Goal: Task Accomplishment & Management: Use online tool/utility

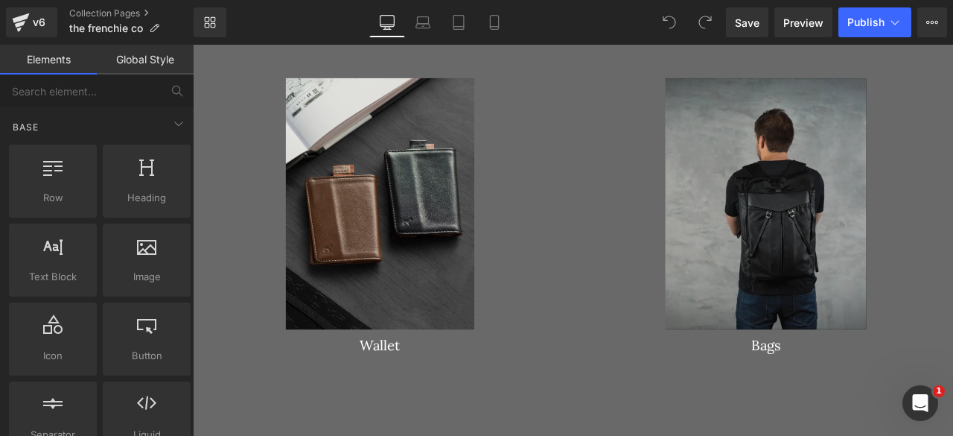
scroll to position [2425, 0]
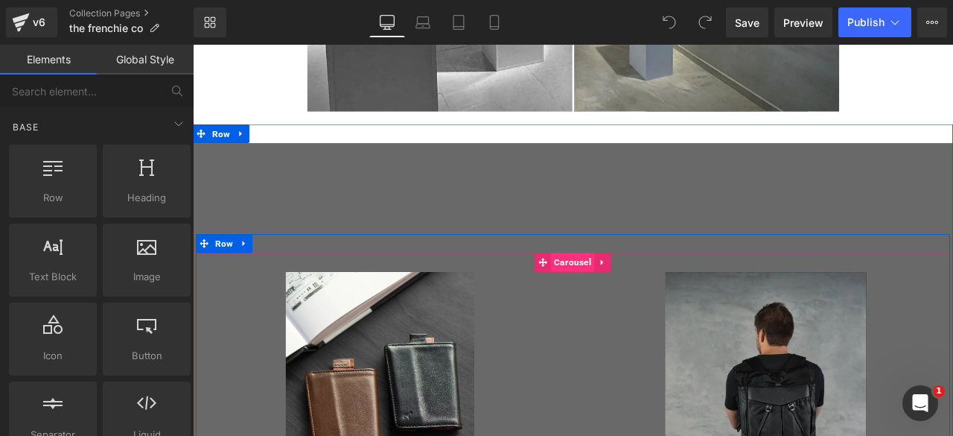
click at [640, 300] on span "Carousel" at bounding box center [642, 302] width 51 height 22
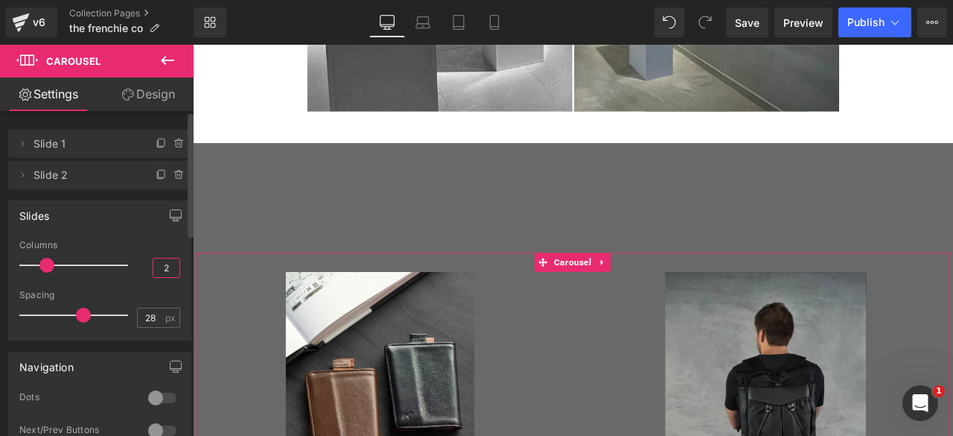
click at [162, 273] on input "2" at bounding box center [166, 267] width 26 height 19
click at [162, 273] on input "23" at bounding box center [166, 267] width 26 height 19
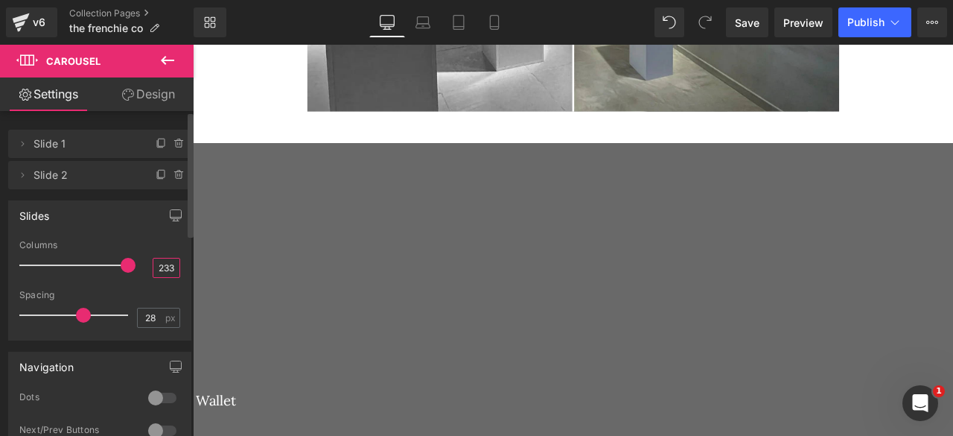
click at [159, 267] on input "233" at bounding box center [166, 267] width 26 height 19
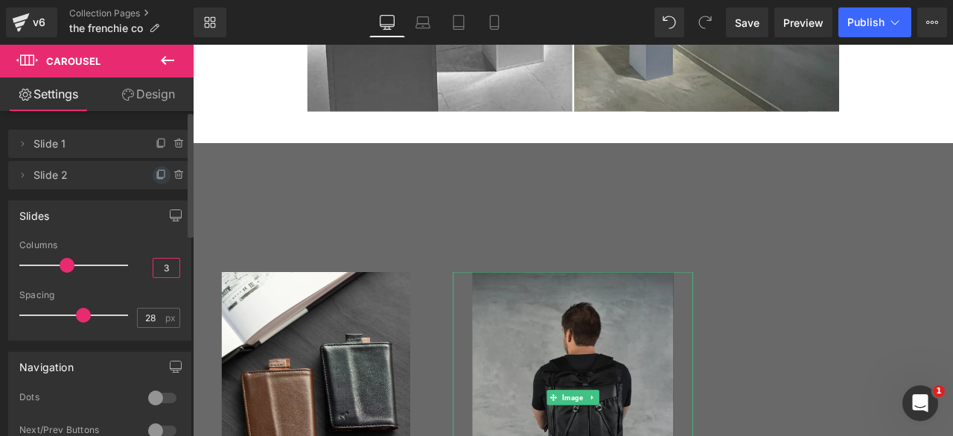
type input "3"
click at [156, 173] on icon at bounding box center [162, 175] width 12 height 12
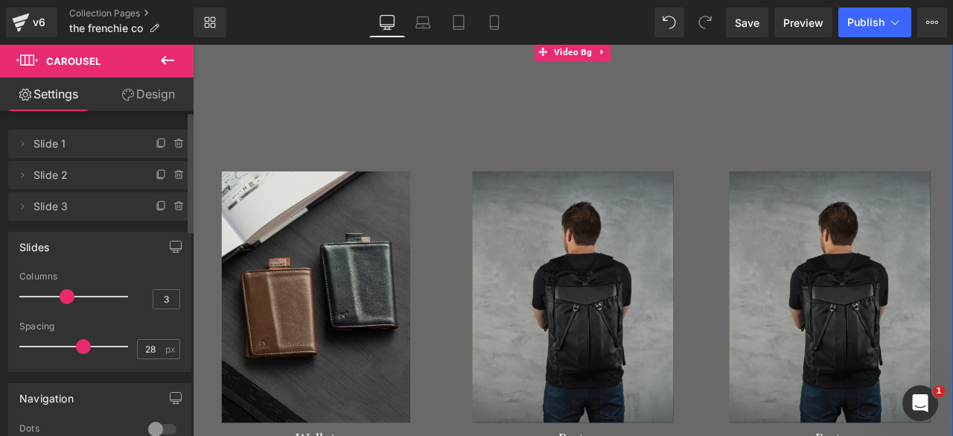
scroll to position [2546, 0]
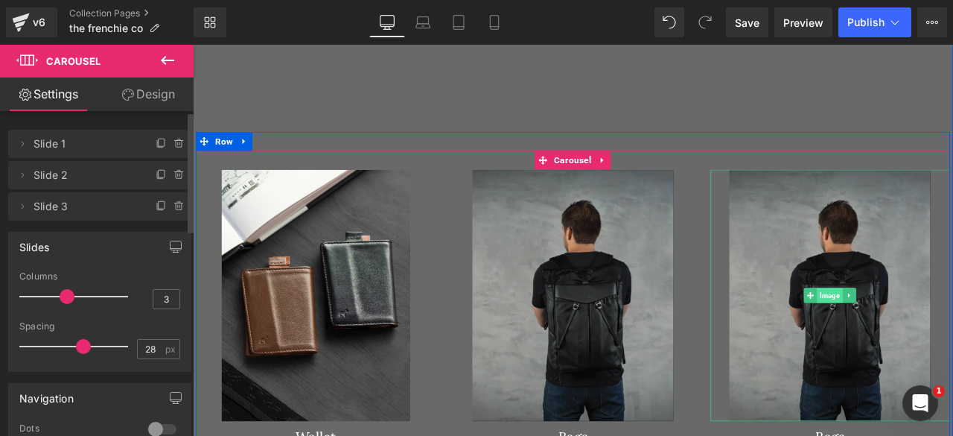
click at [947, 337] on span "Image" at bounding box center [948, 342] width 31 height 18
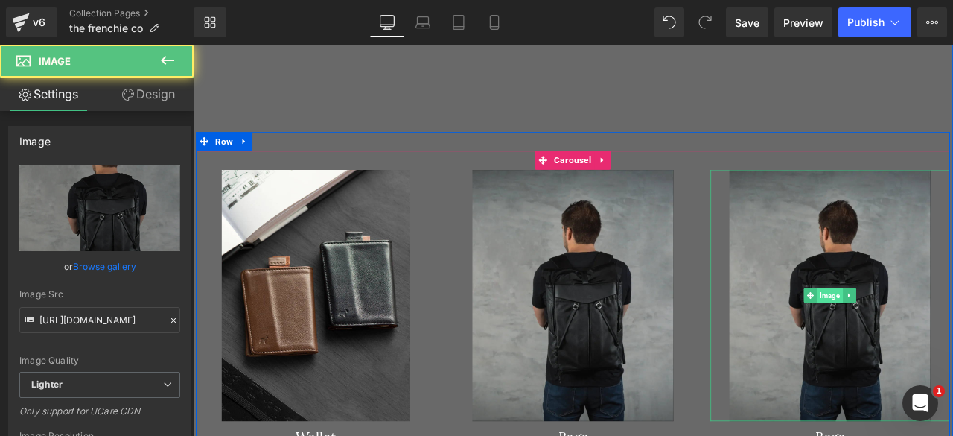
scroll to position [2681, 0]
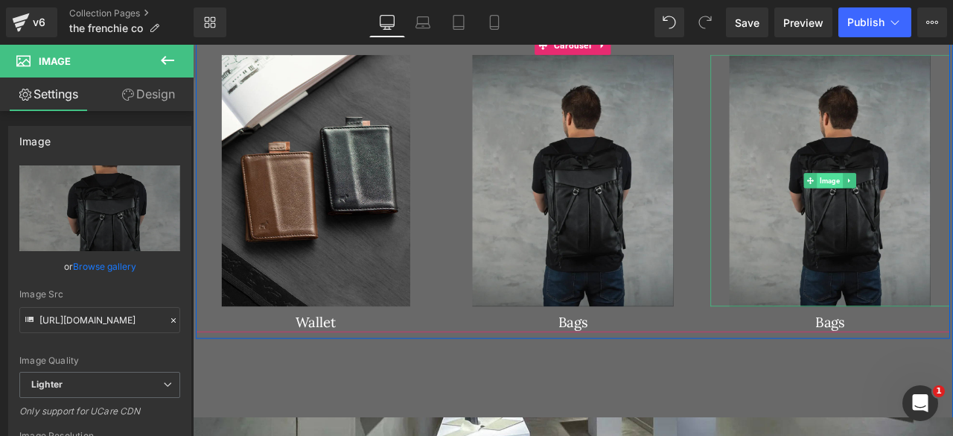
click at [950, 200] on span "Image" at bounding box center [948, 206] width 31 height 18
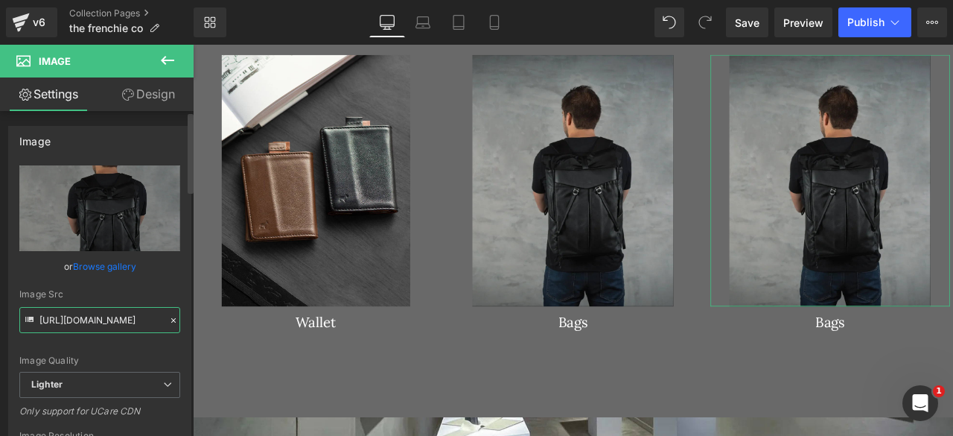
click at [70, 319] on input "https://ucarecdn.com/ab4d851b-b140-4435-ad25-e16e2927c7e0/-/format/auto/-/previ…" at bounding box center [99, 320] width 161 height 26
paste input "cdn.shopify.com/s/files/1/0615/3194/7174/files/429BK_FRENTE.webp?v=1758717700"
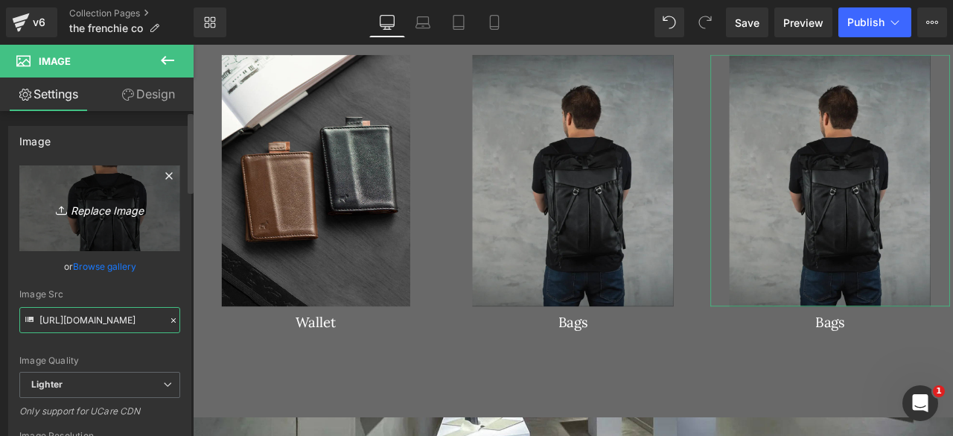
scroll to position [0, 273]
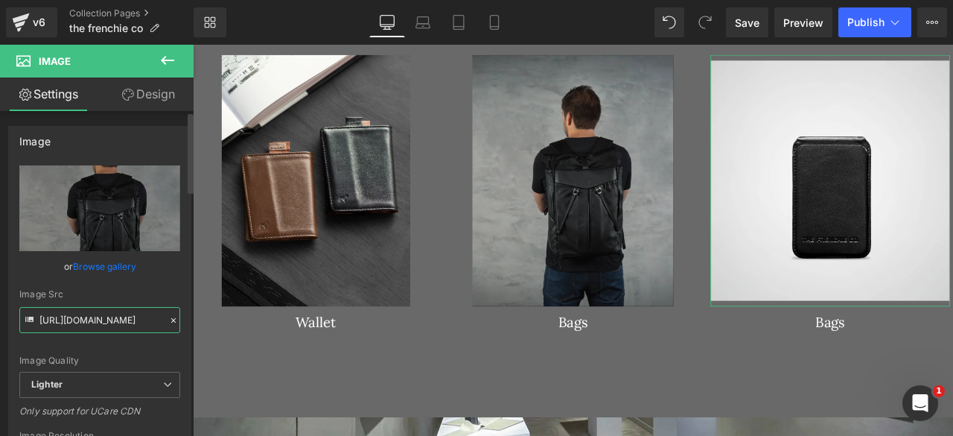
type input "https://cdn.shopify.com/s/files/1/0615/3194/7174/files/429BK_FRENTE.webp?v=1758…"
click at [107, 286] on div "Image Quality Lighter Lightest Lighter Lighter Lightest Only support for UCare …" at bounding box center [99, 268] width 161 height 206
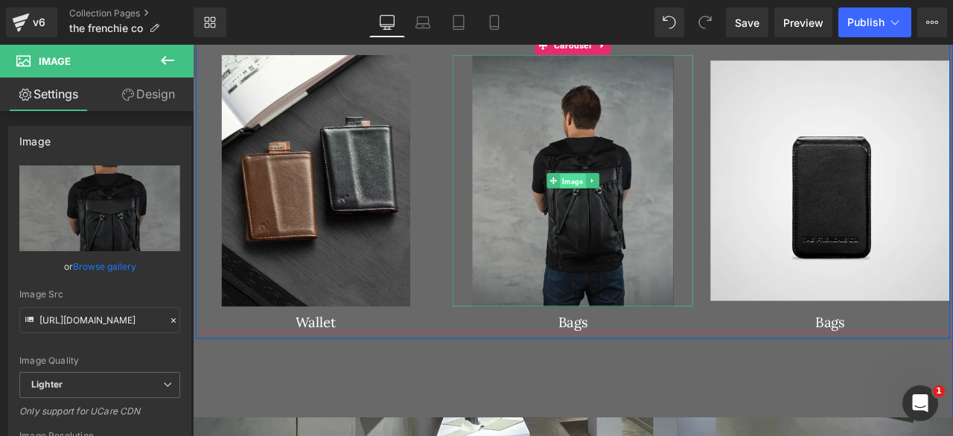
click at [629, 209] on span "Image" at bounding box center [643, 206] width 31 height 18
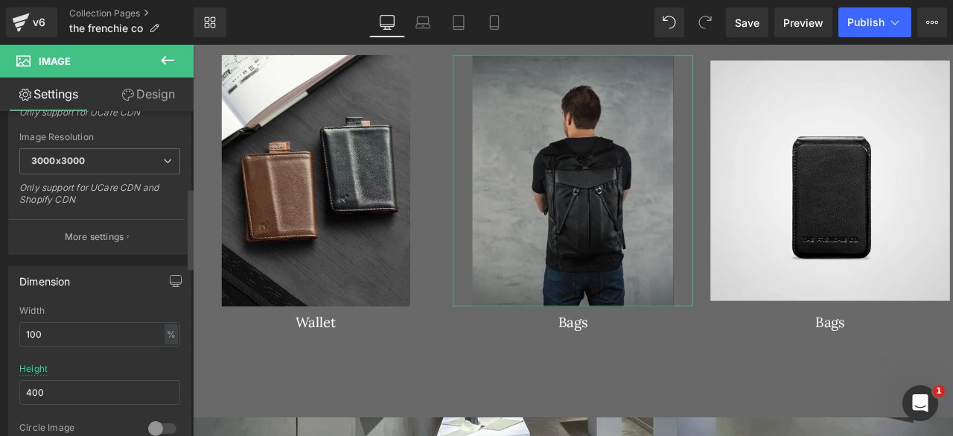
scroll to position [307, 0]
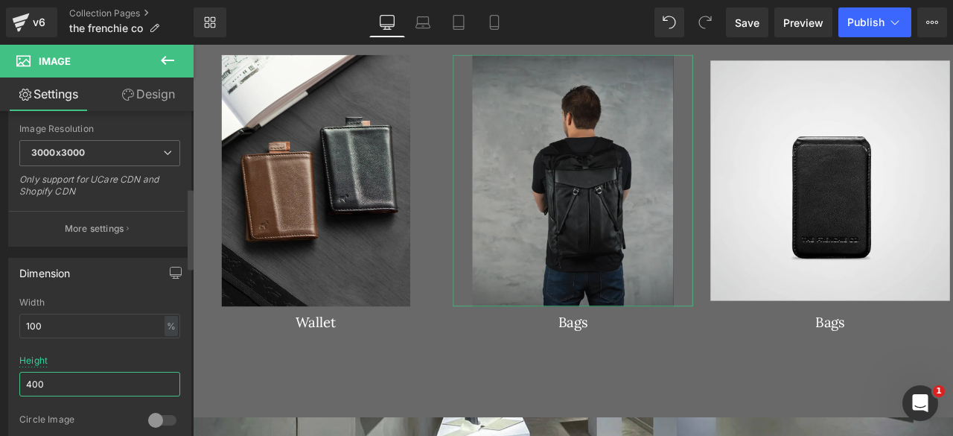
click at [61, 379] on input "400" at bounding box center [99, 384] width 161 height 25
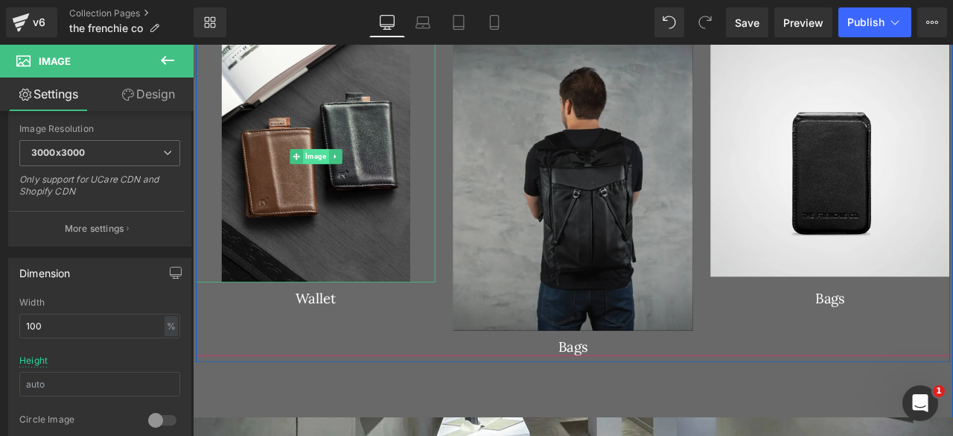
click at [327, 171] on span "Image" at bounding box center [338, 177] width 31 height 18
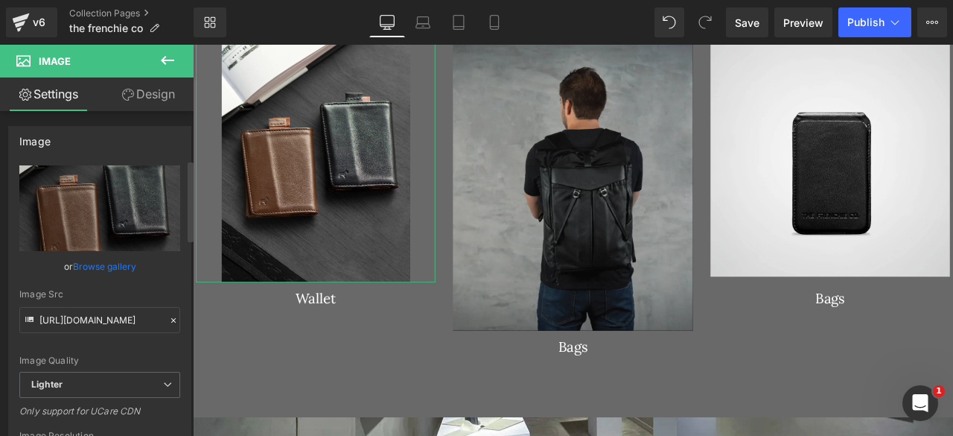
scroll to position [234, 0]
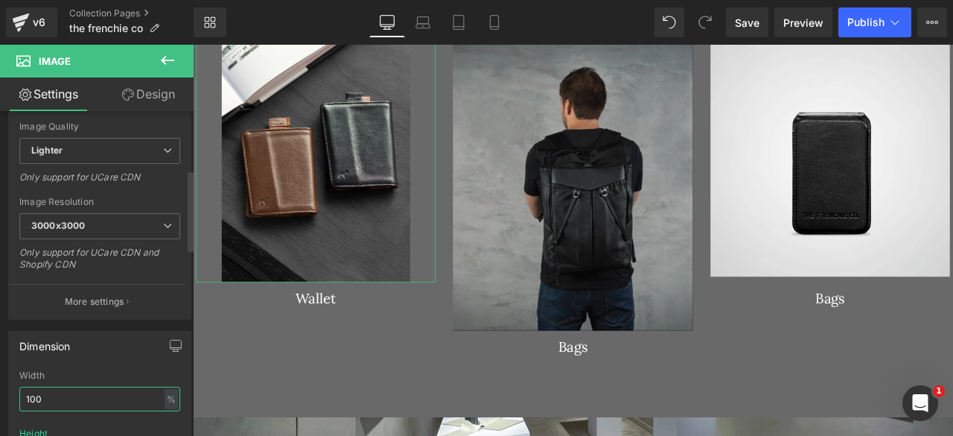
click at [51, 394] on input "100" at bounding box center [99, 399] width 161 height 25
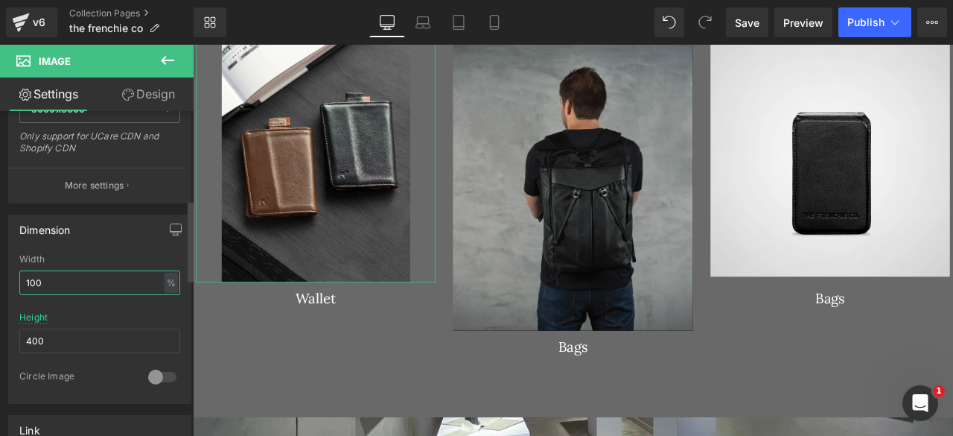
scroll to position [356, 0]
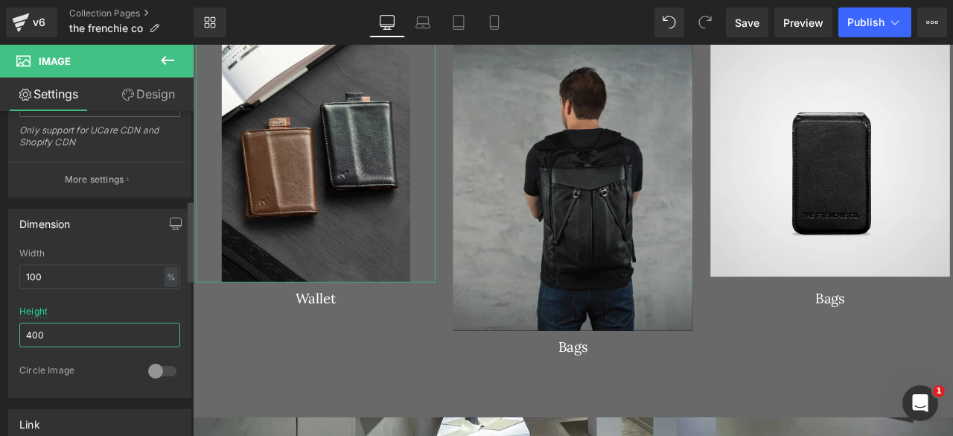
click at [76, 330] on input "400" at bounding box center [99, 335] width 161 height 25
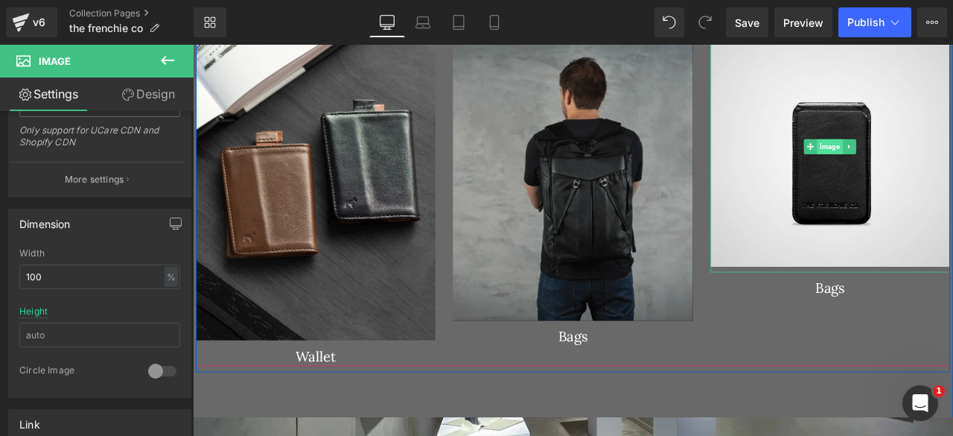
click at [943, 156] on span "Image" at bounding box center [948, 165] width 31 height 18
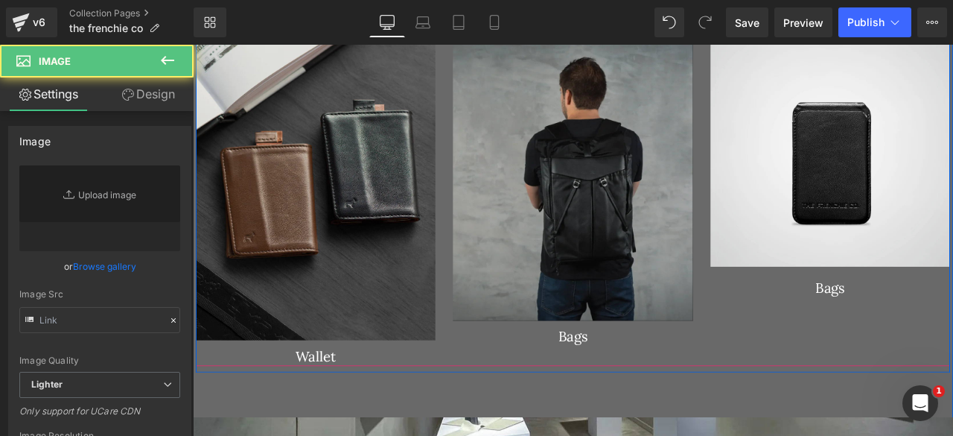
type input "https://cdn.shopify.com/s/files/1/0615/3194/7174/files/429BK_FRENTE_3000x3000.w…"
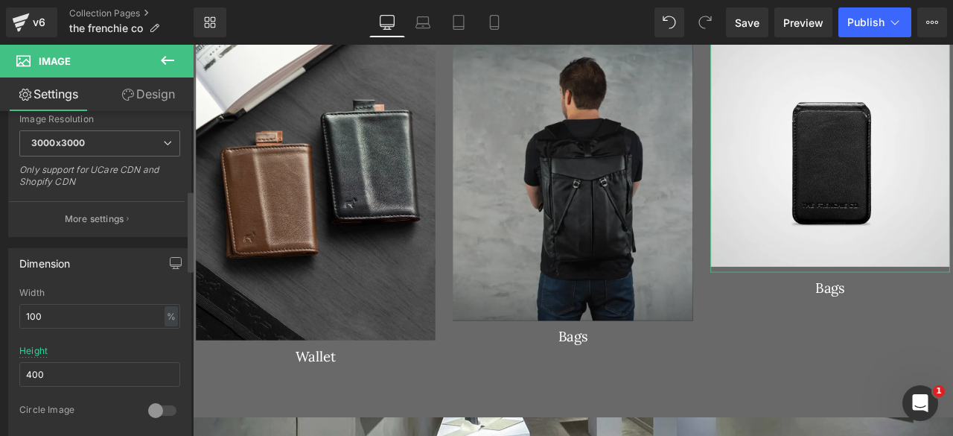
scroll to position [316, 0]
click at [48, 363] on input "400" at bounding box center [99, 373] width 161 height 25
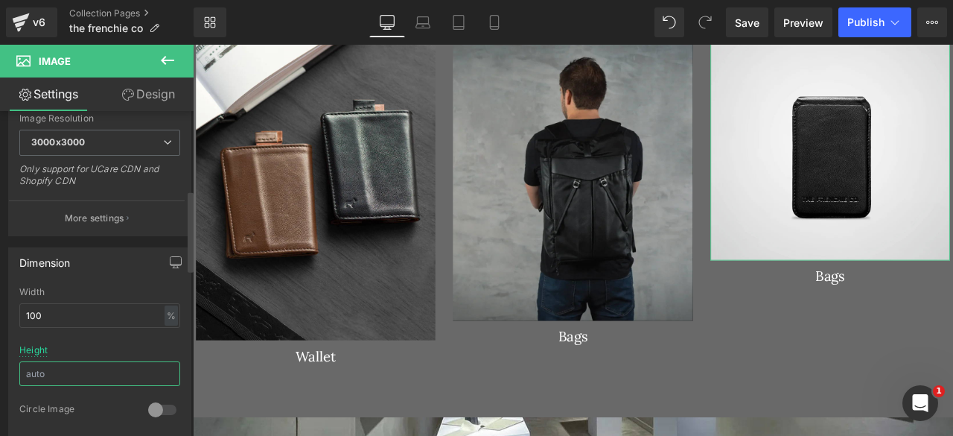
type input "400"
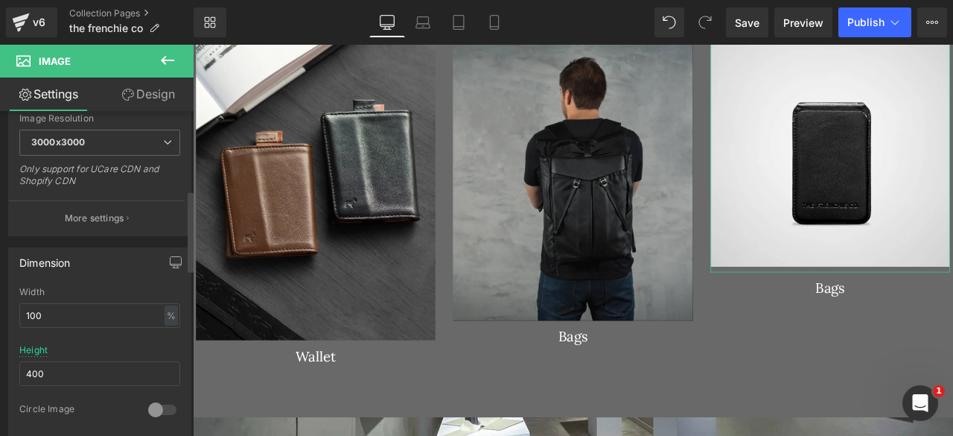
click at [95, 345] on div "Height 400" at bounding box center [99, 374] width 161 height 58
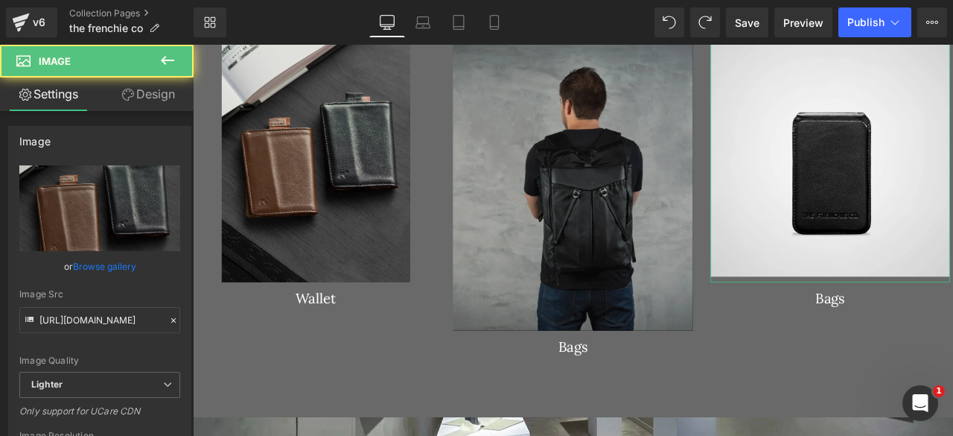
type input "400"
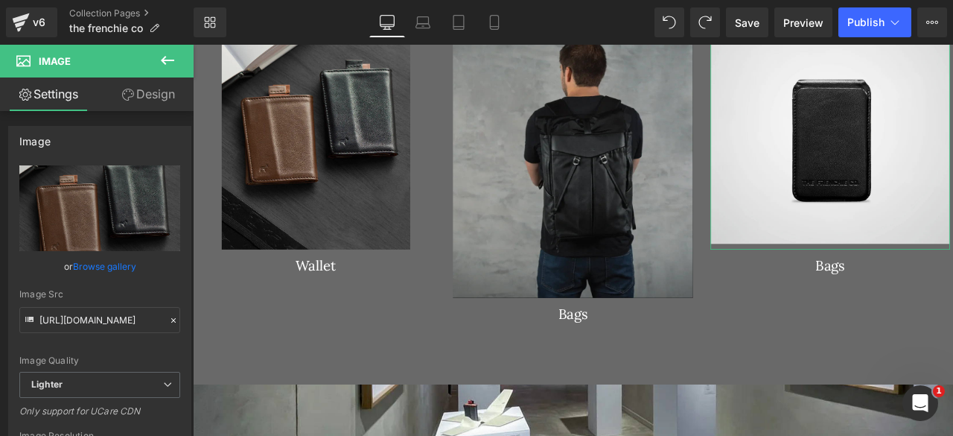
scroll to position [2725, 0]
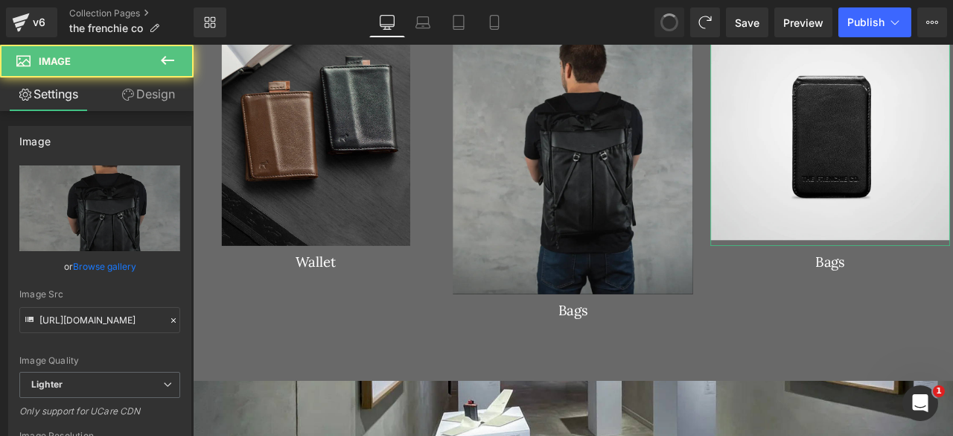
type input "400"
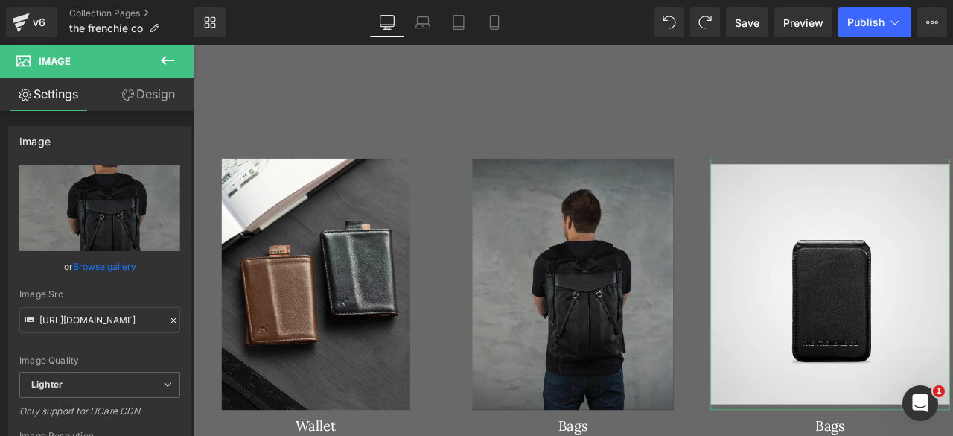
scroll to position [2623, 0]
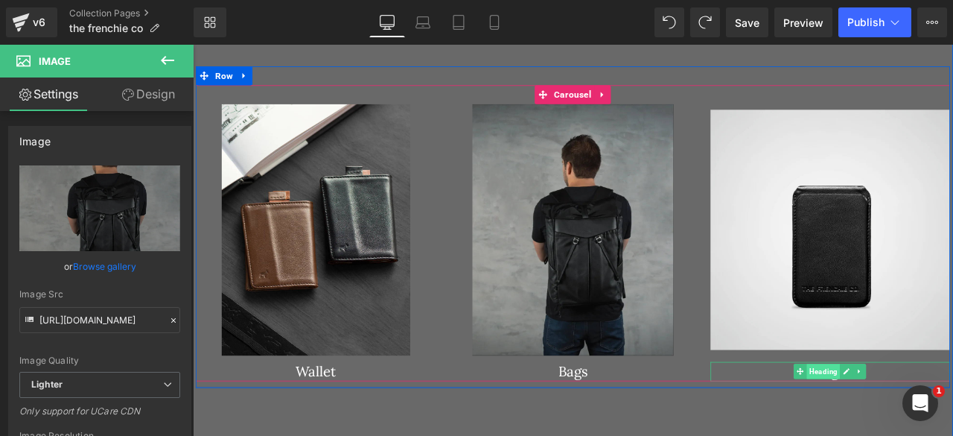
click at [937, 429] on span "Heading" at bounding box center [940, 432] width 39 height 18
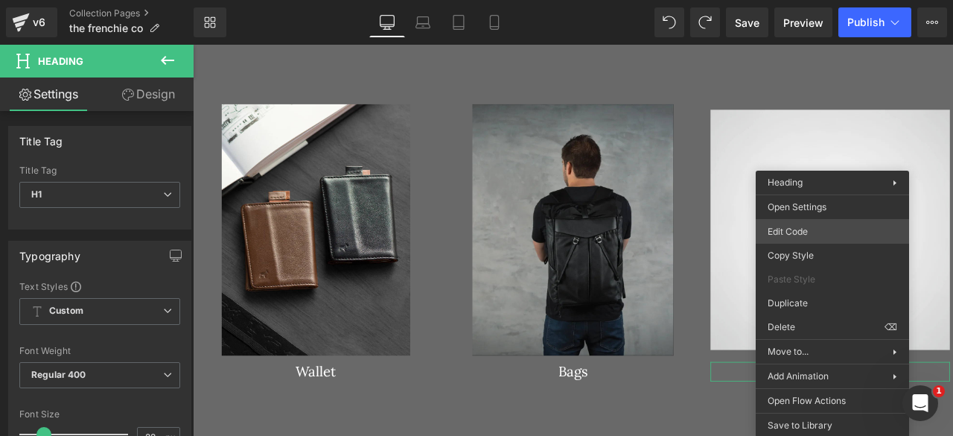
click at [796, 0] on div "Heading You are previewing how the will restyle your page. You can not edit Ele…" at bounding box center [476, 0] width 953 height 0
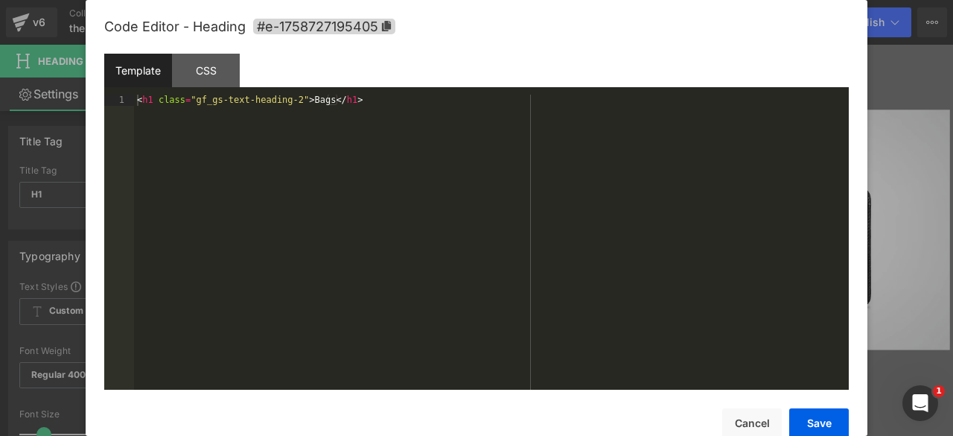
click at [308, 100] on div "< h1 class = "gf_gs-text-heading-2" > Bags </ h1 >" at bounding box center [491, 253] width 715 height 317
click at [800, 421] on button "Save" at bounding box center [820, 423] width 60 height 30
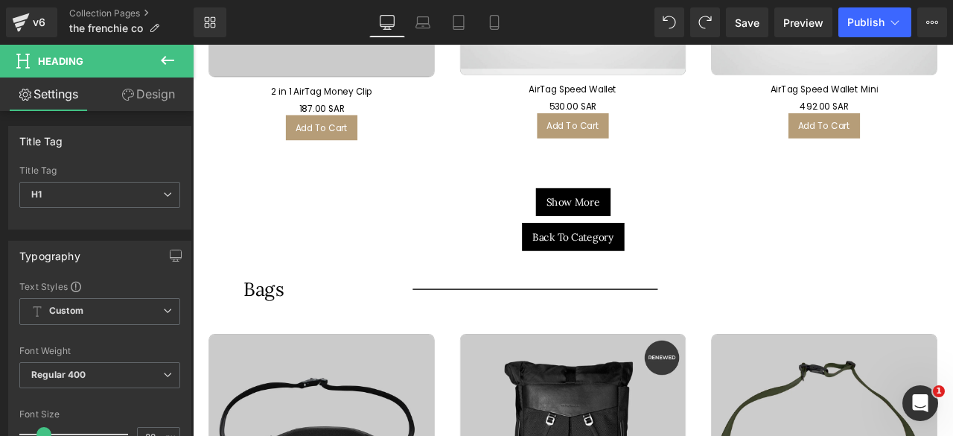
scroll to position [4786, 0]
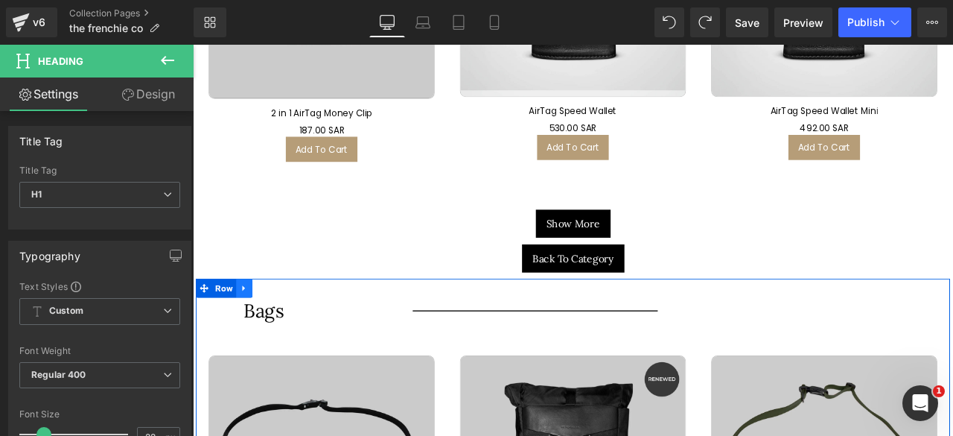
click at [252, 330] on icon at bounding box center [253, 333] width 3 height 7
click at [268, 328] on icon at bounding box center [273, 333] width 10 height 10
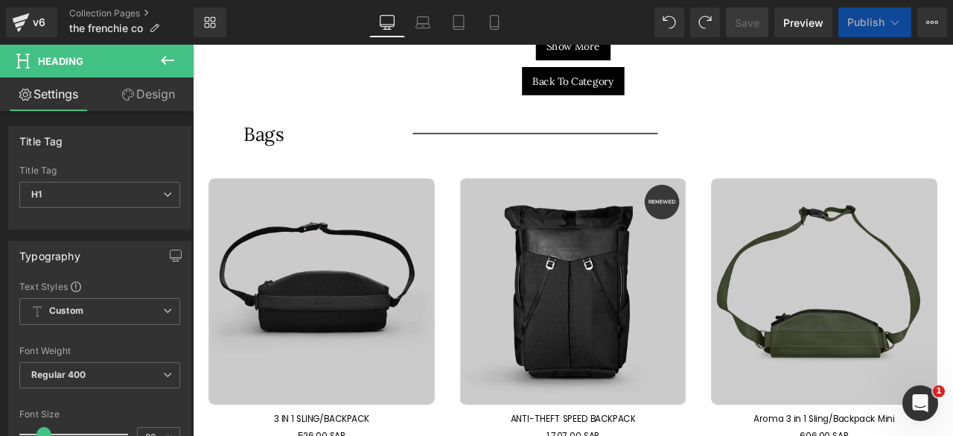
scroll to position [6888, 889]
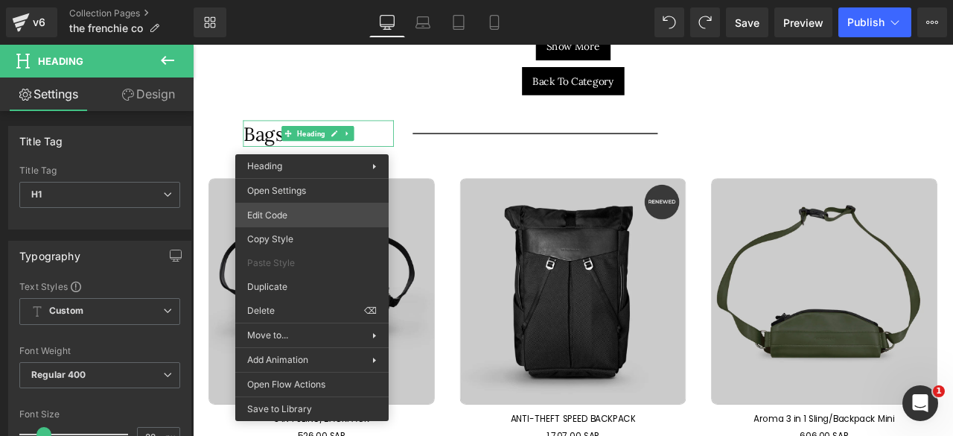
click at [294, 0] on div "Heading You are previewing how the will restyle your page. You can not edit Ele…" at bounding box center [476, 0] width 953 height 0
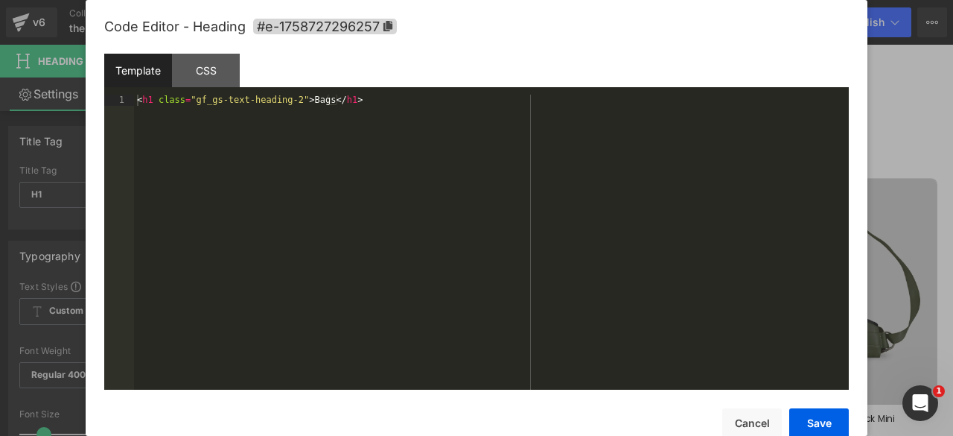
click at [311, 102] on div "< h1 class = "gf_gs-text-heading-2" > Bags </ h1 >" at bounding box center [491, 253] width 715 height 317
click at [816, 419] on button "Save" at bounding box center [820, 423] width 60 height 30
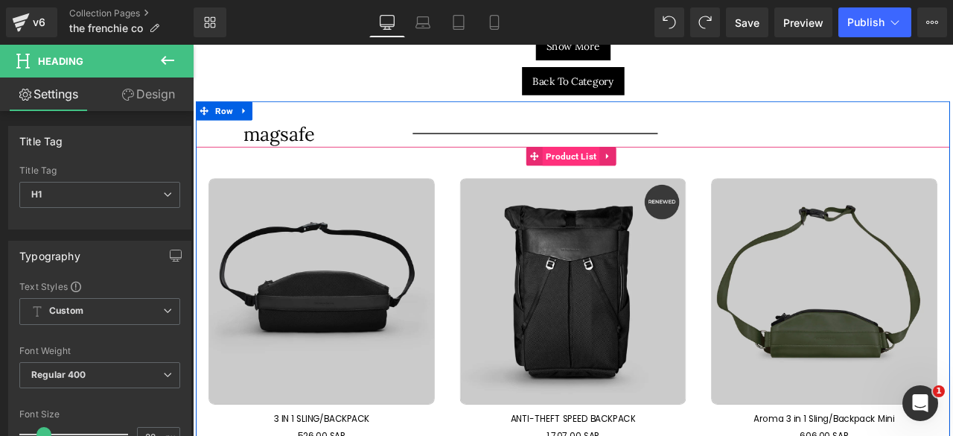
click at [644, 171] on span "Product List" at bounding box center [642, 176] width 68 height 22
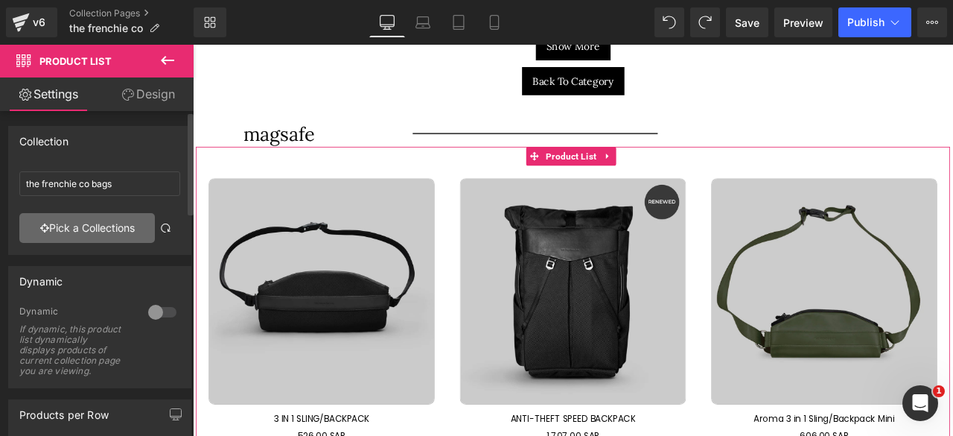
click at [80, 229] on link "Pick a Collections" at bounding box center [87, 228] width 136 height 30
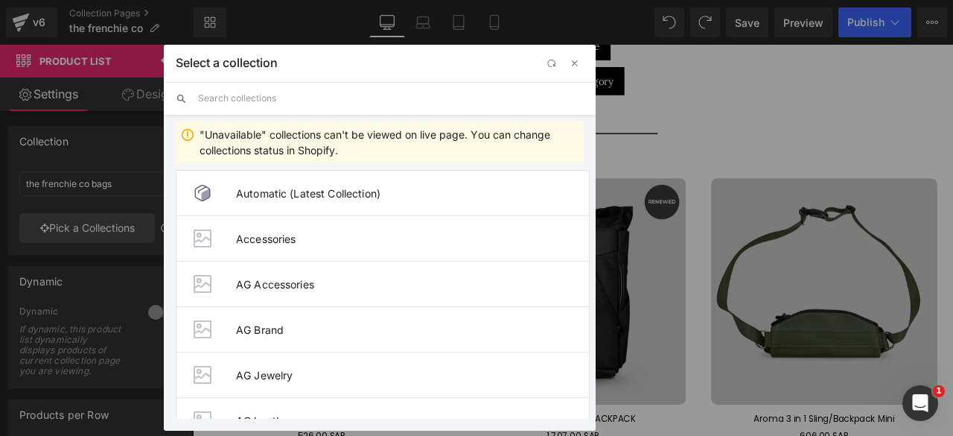
click at [232, 99] on input "text" at bounding box center [391, 98] width 386 height 33
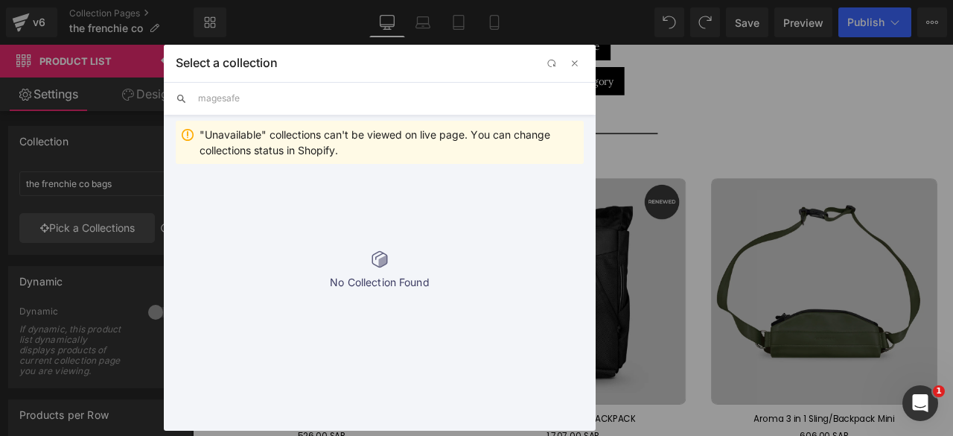
click at [220, 101] on input "magesafe" at bounding box center [391, 98] width 386 height 33
type input "magsafe"
click at [279, 197] on span "the frenchie co magsafe" at bounding box center [412, 193] width 353 height 13
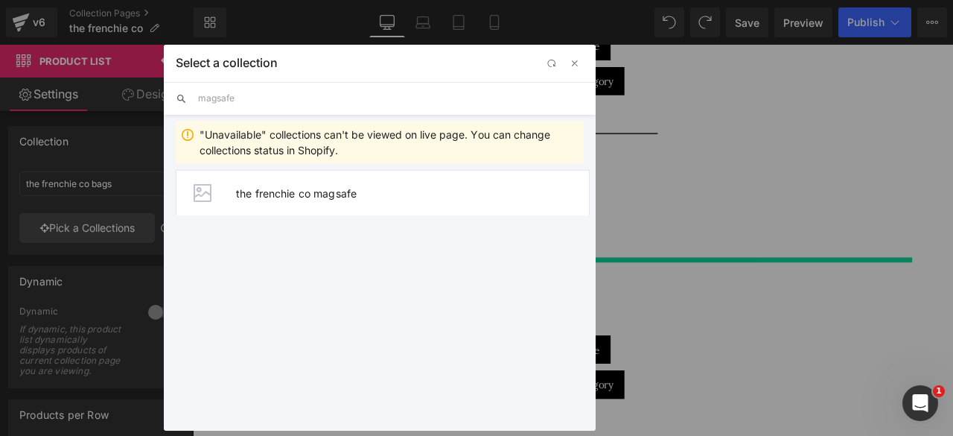
type input "the frenchie co magsafe"
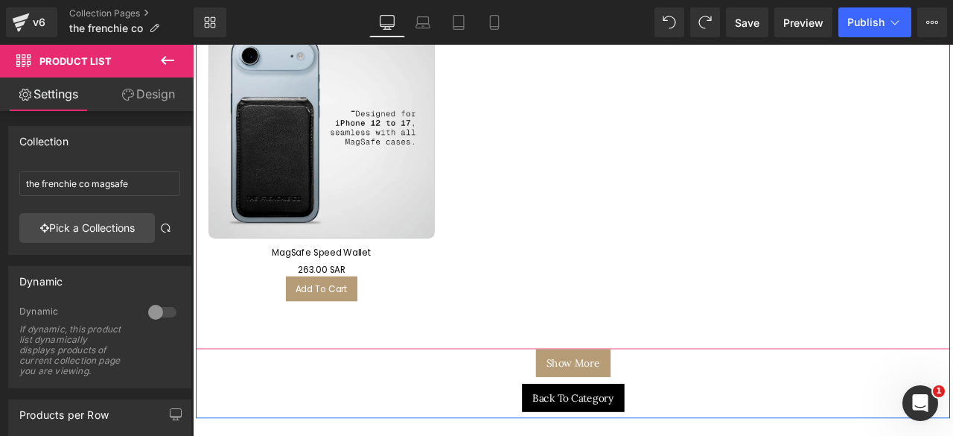
scroll to position [5768, 0]
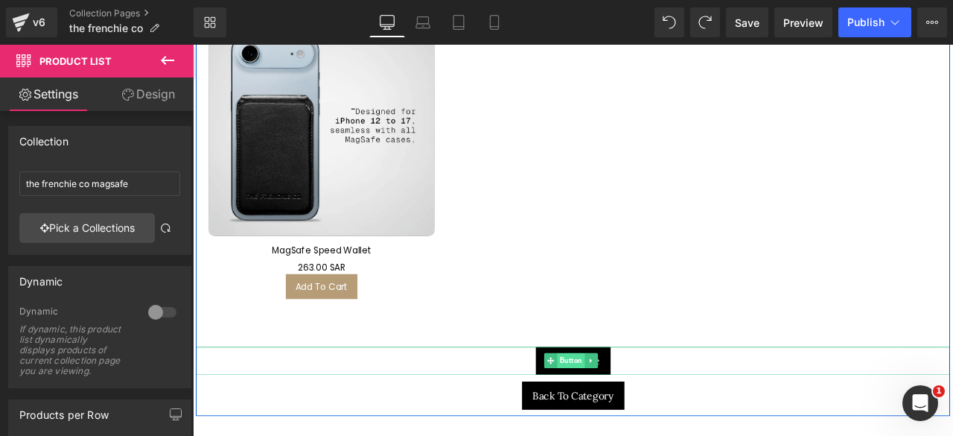
click at [637, 410] on span "Button" at bounding box center [641, 419] width 33 height 18
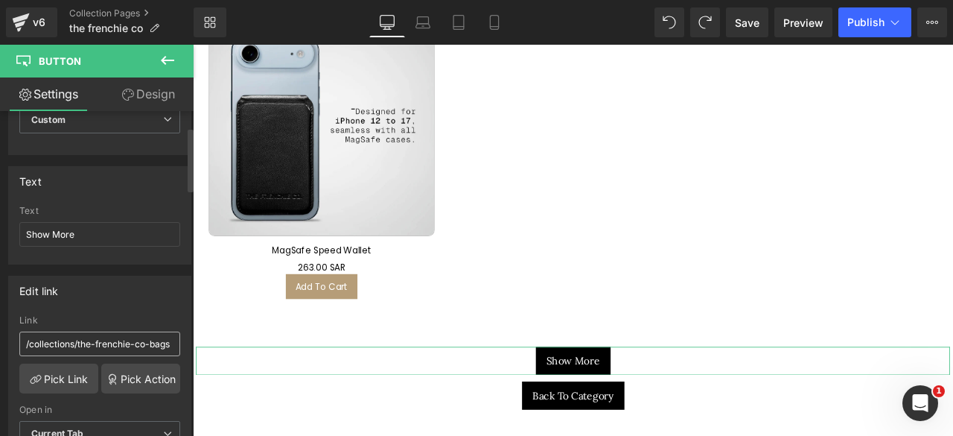
scroll to position [80, 0]
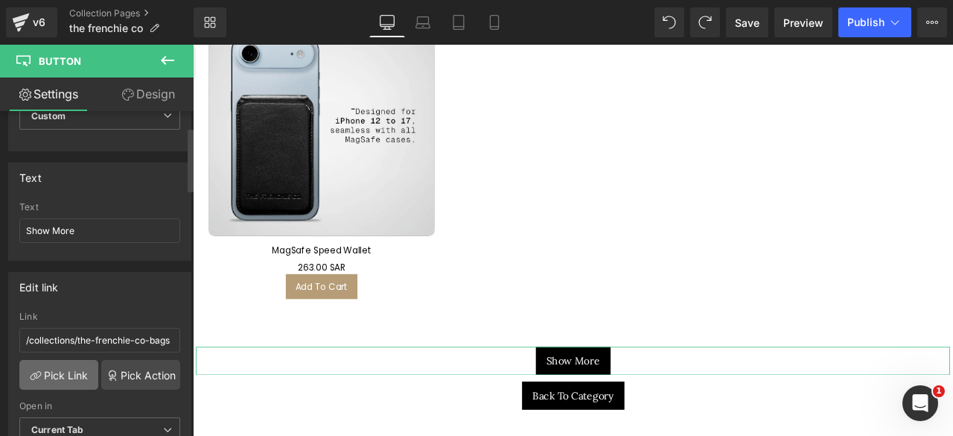
click at [65, 362] on link "Pick Link" at bounding box center [58, 375] width 79 height 30
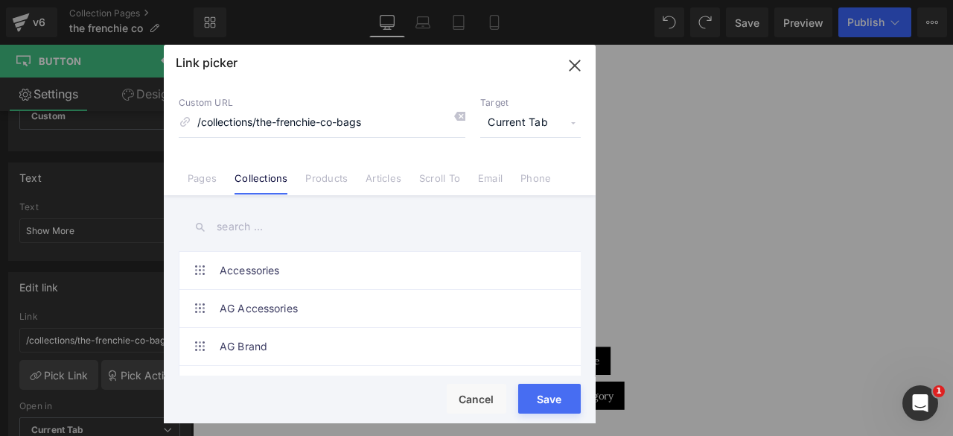
click at [247, 226] on input "text" at bounding box center [380, 227] width 402 height 34
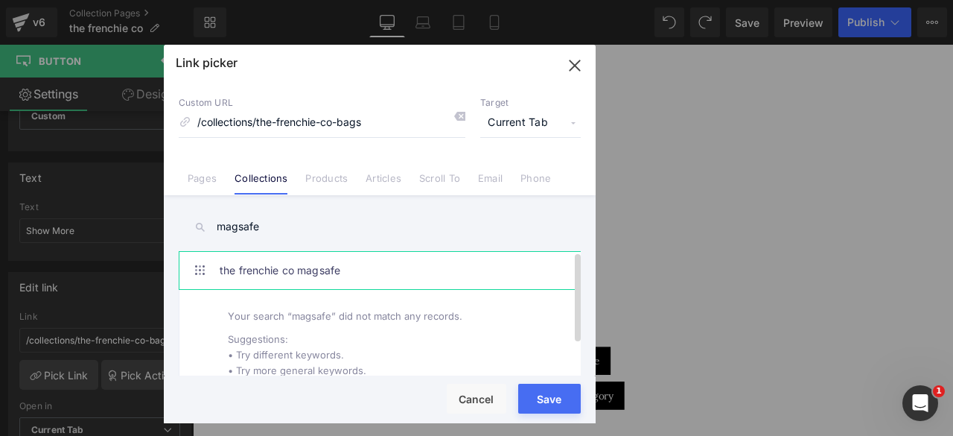
type input "magsafe"
click at [320, 267] on link "the frenchie co magsafe" at bounding box center [384, 270] width 328 height 37
type input "/collections/the-frenchie-co-magsafe"
click at [544, 398] on button "Save" at bounding box center [549, 399] width 63 height 30
type input "/collections/the-frenchie-co-magsafe"
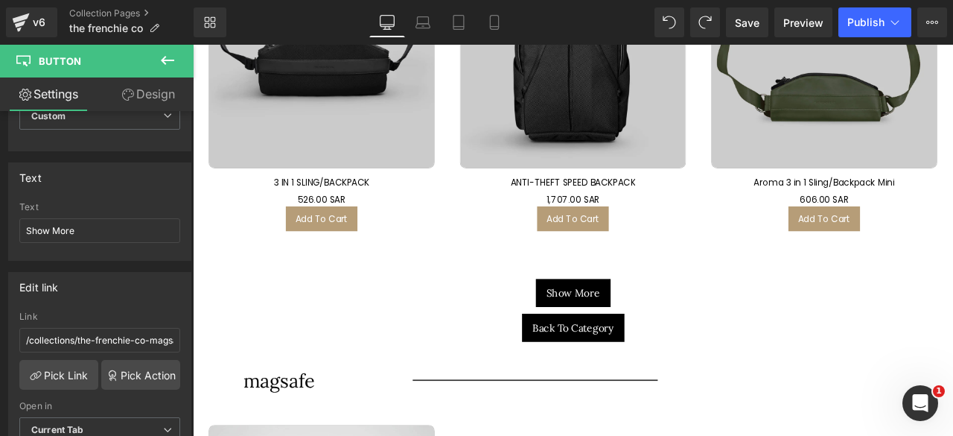
scroll to position [5402, 0]
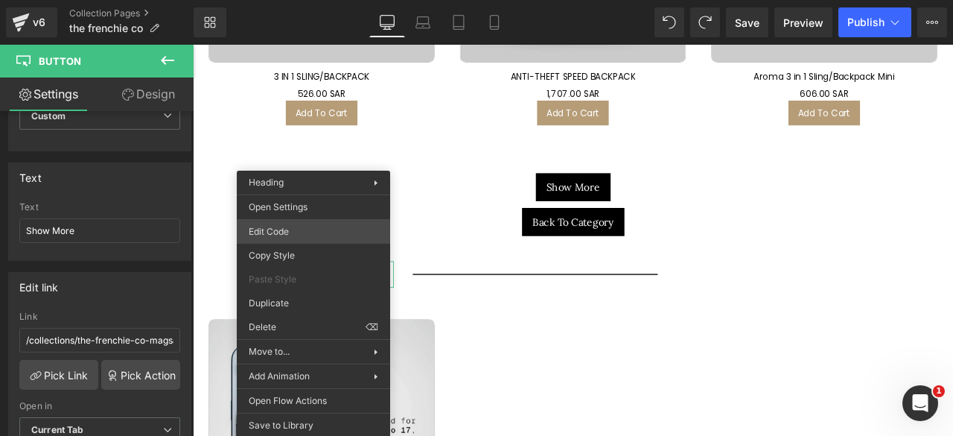
click at [276, 0] on div "Button You are previewing how the will restyle your page. You can not edit Elem…" at bounding box center [476, 0] width 953 height 0
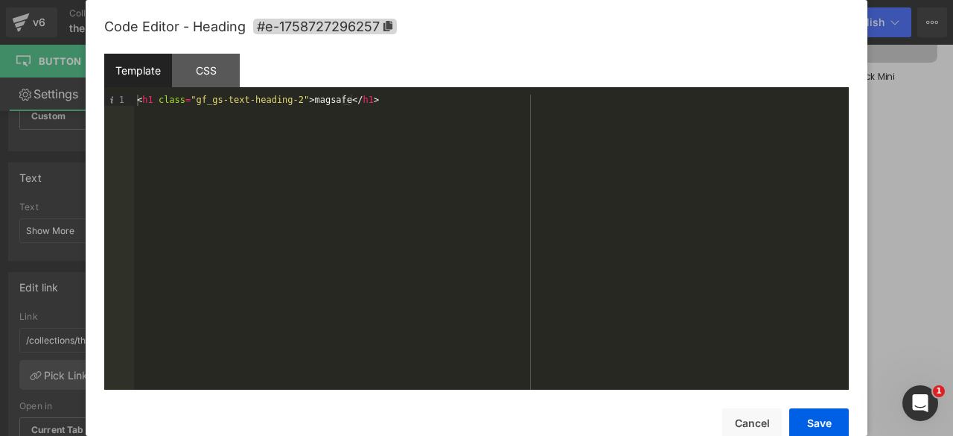
click at [304, 99] on div "< h1 class = "gf_gs-text-heading-2" > magsafe </ h1 >" at bounding box center [491, 253] width 715 height 317
click at [807, 415] on button "Save" at bounding box center [820, 423] width 60 height 30
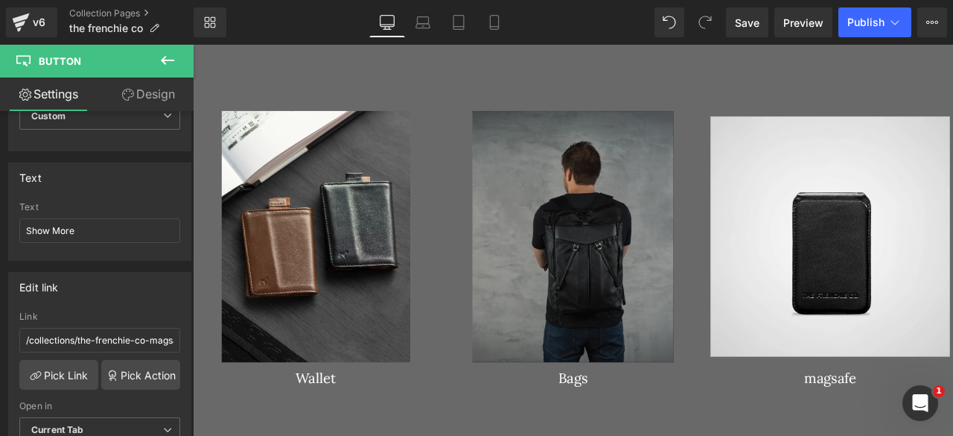
scroll to position [2612, 0]
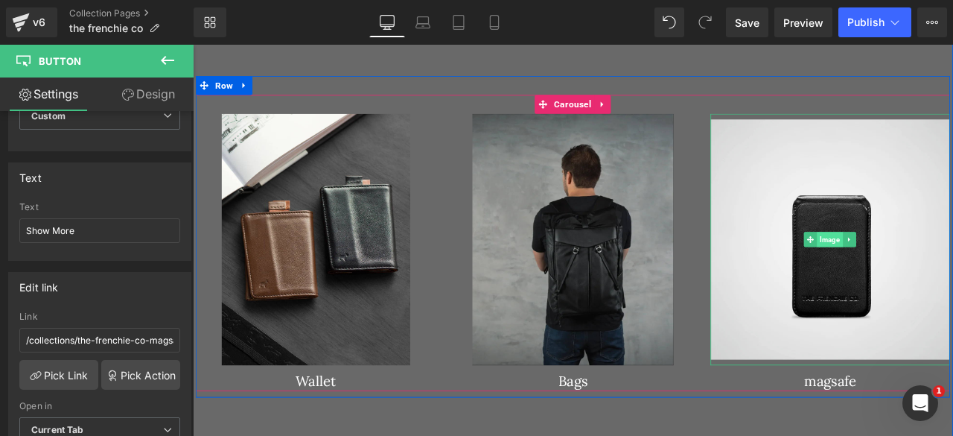
click at [942, 273] on span "Image" at bounding box center [948, 276] width 31 height 18
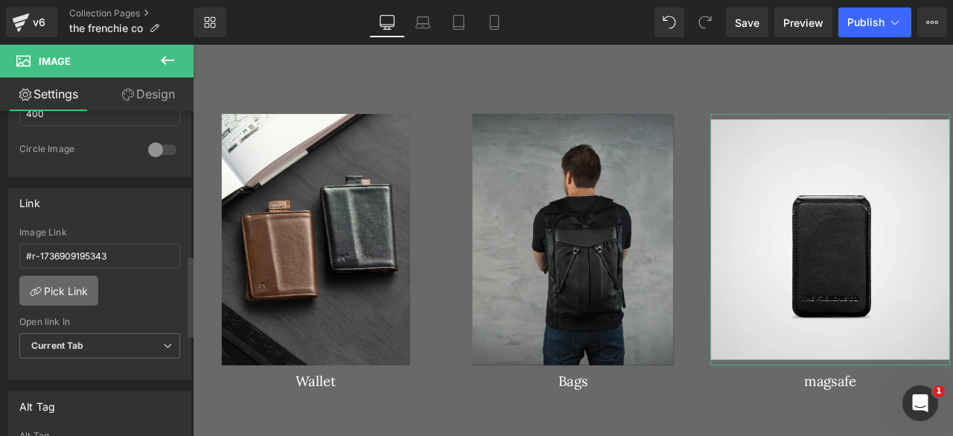
scroll to position [577, 0]
click at [53, 284] on link "Pick Link" at bounding box center [58, 290] width 79 height 30
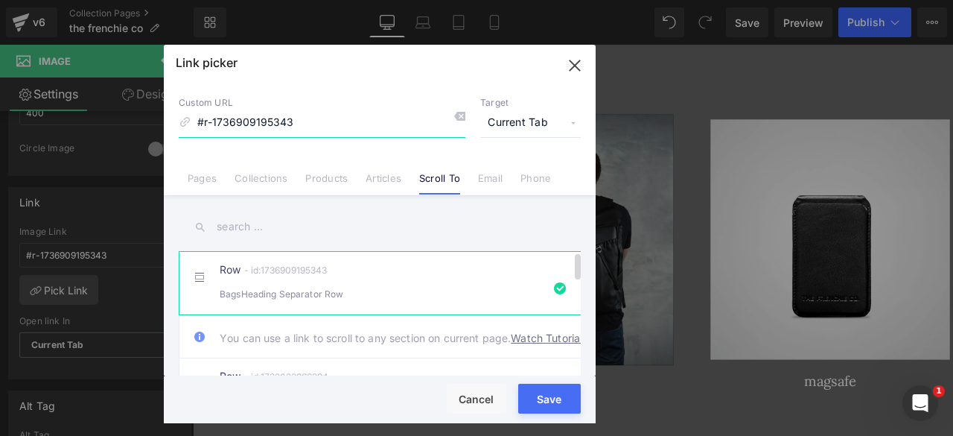
scroll to position [442, 0]
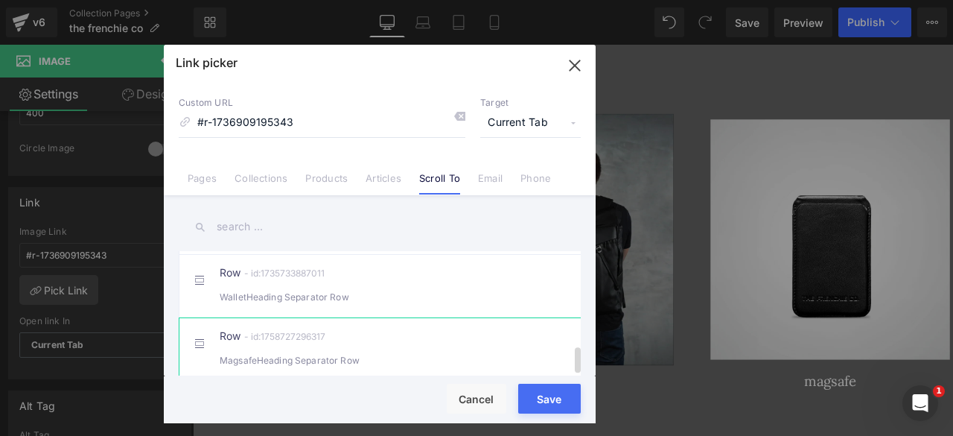
click at [270, 334] on div "Row - id:1758727296317 MagsafeHeading Separator Row" at bounding box center [403, 349] width 366 height 37
type input "#r-1758727296317"
click at [535, 390] on button "Save" at bounding box center [549, 399] width 63 height 30
type input "#r-1758727296317"
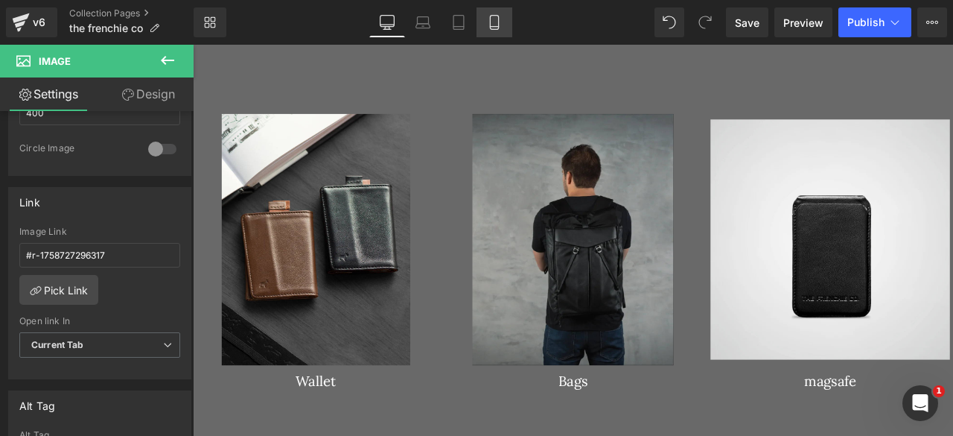
click at [483, 20] on link "Mobile" at bounding box center [495, 22] width 36 height 30
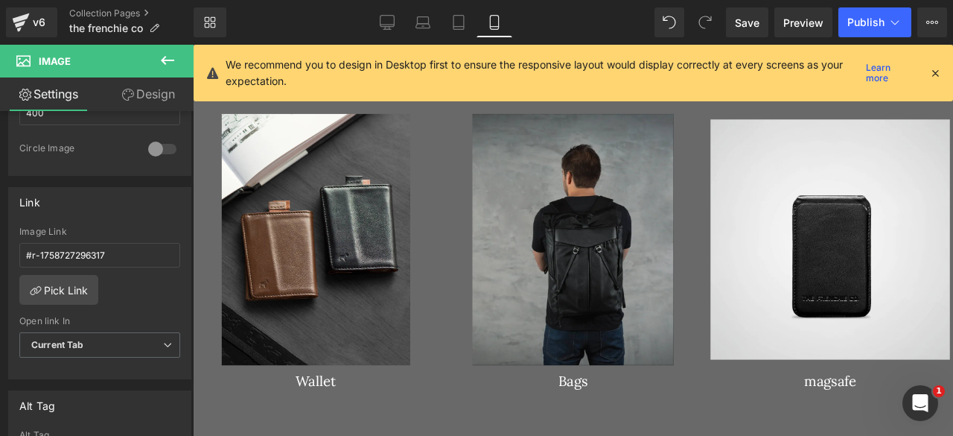
type input "250"
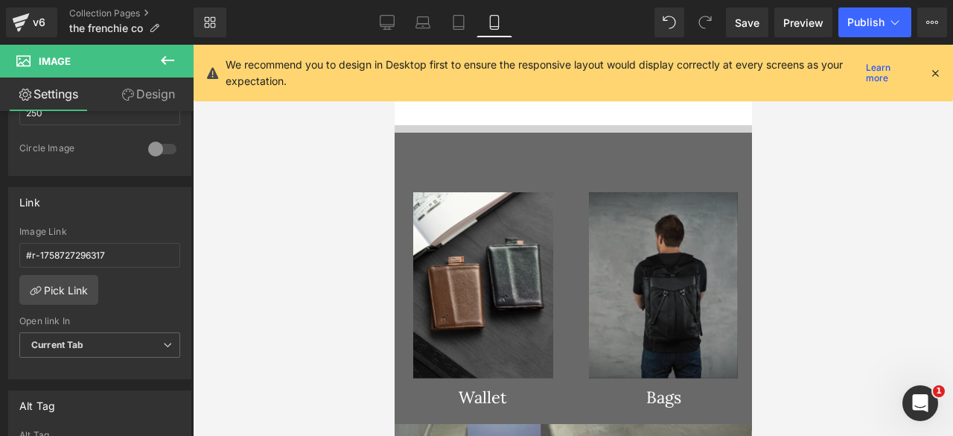
scroll to position [1825, 0]
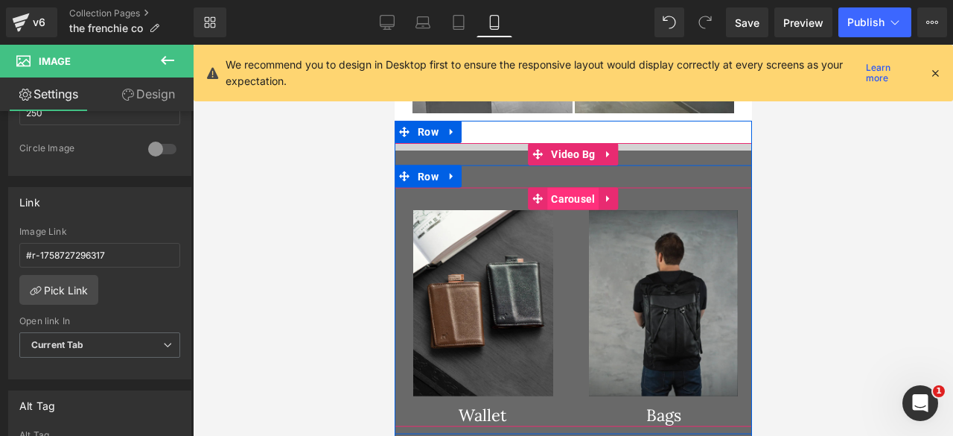
click at [559, 187] on span "Carousel" at bounding box center [572, 198] width 51 height 22
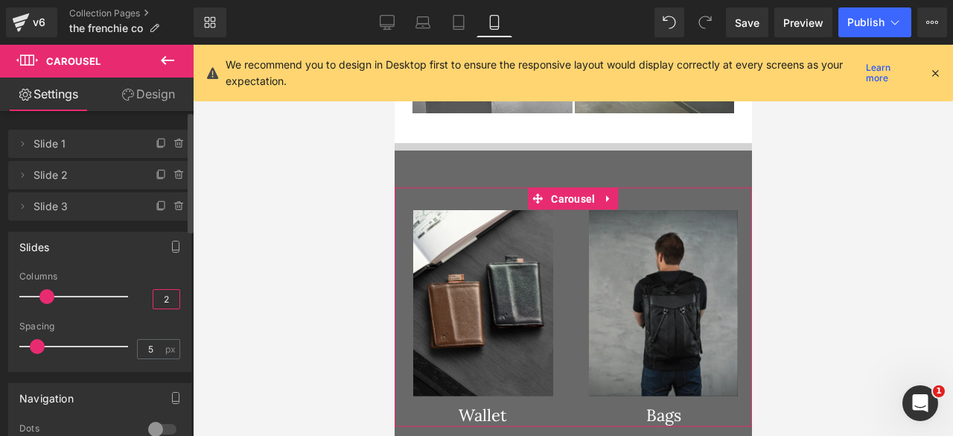
click at [161, 305] on input "2" at bounding box center [166, 299] width 26 height 19
click at [158, 296] on input "2" at bounding box center [166, 299] width 26 height 19
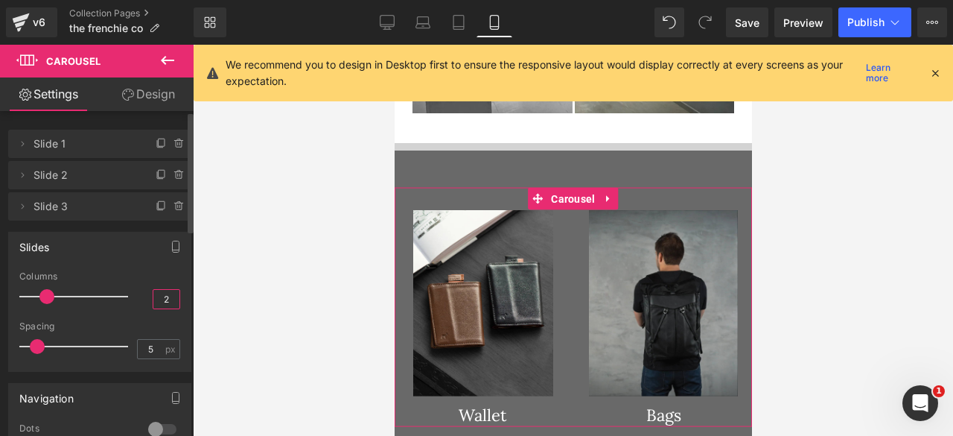
click at [158, 296] on input "2" at bounding box center [166, 299] width 26 height 19
type input "3"
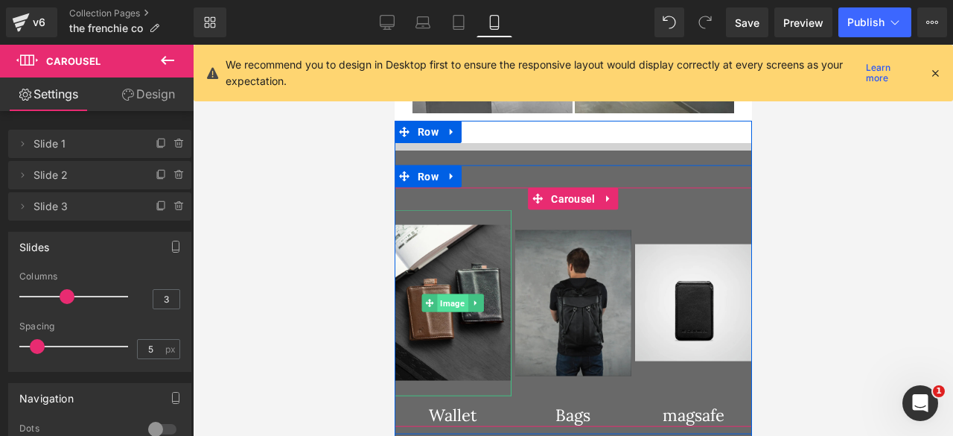
click at [450, 293] on span "Image" at bounding box center [452, 302] width 31 height 18
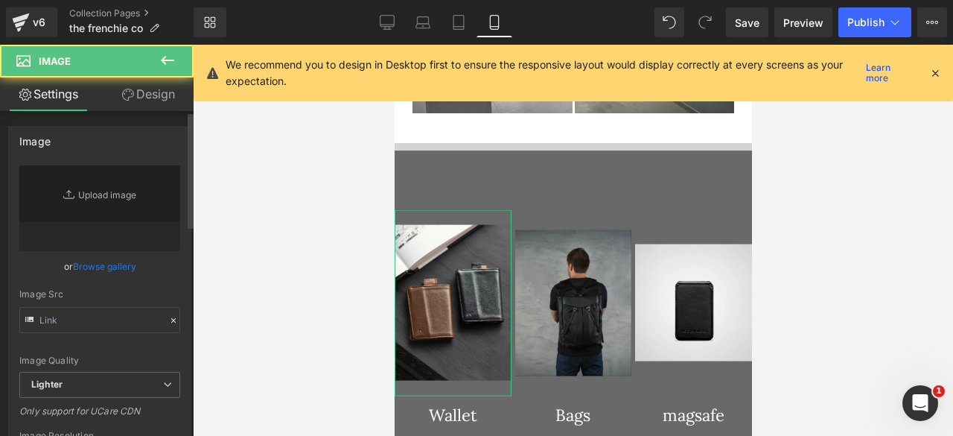
type input "https://ucarecdn.com/84d6ad39-97db-4b77-baa2-eae8b1582775/-/format/auto/-/previ…"
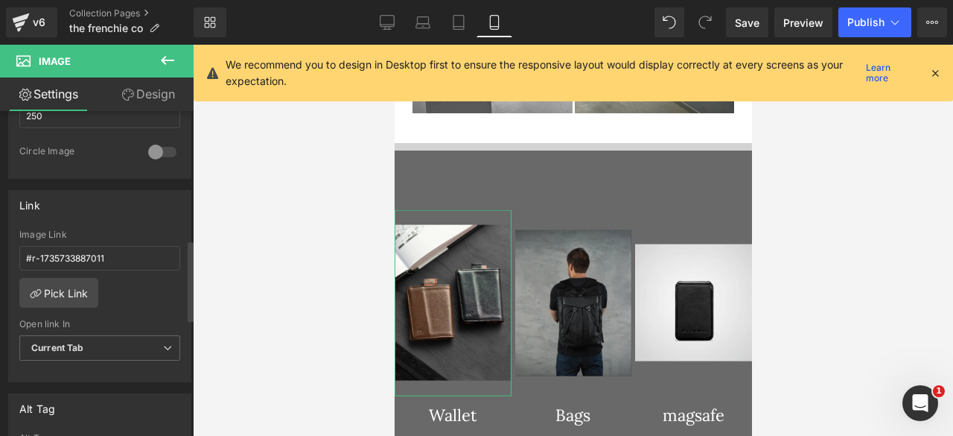
scroll to position [477, 0]
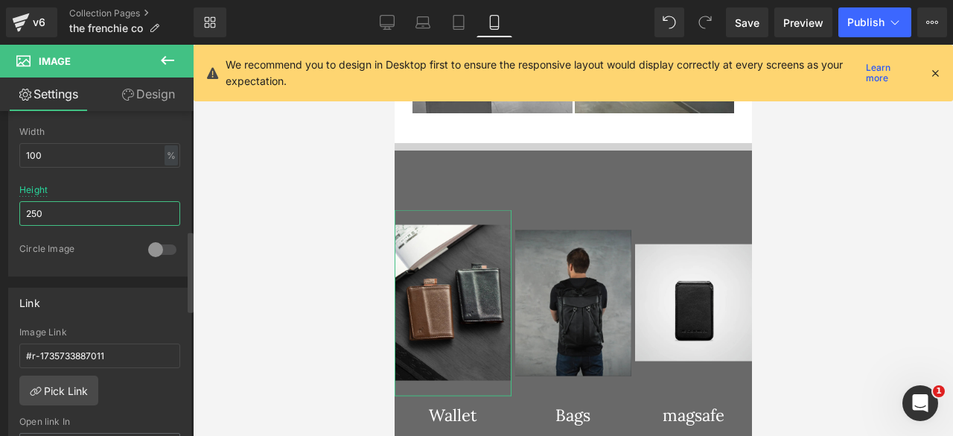
click at [80, 207] on input "250" at bounding box center [99, 213] width 161 height 25
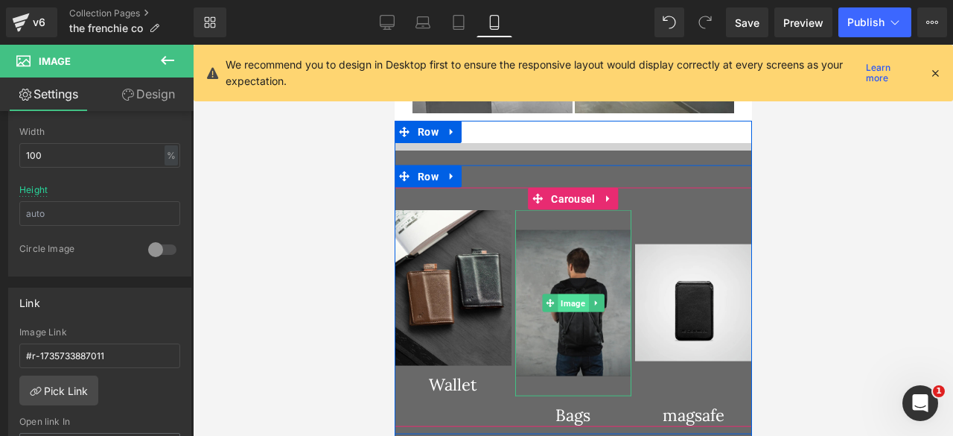
click at [570, 293] on span "Image" at bounding box center [572, 302] width 31 height 18
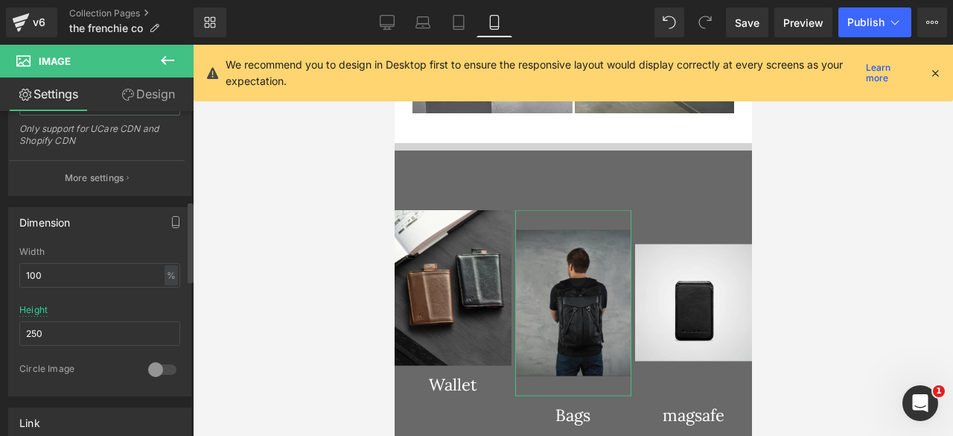
scroll to position [361, 0]
click at [70, 326] on input "250" at bounding box center [99, 330] width 161 height 25
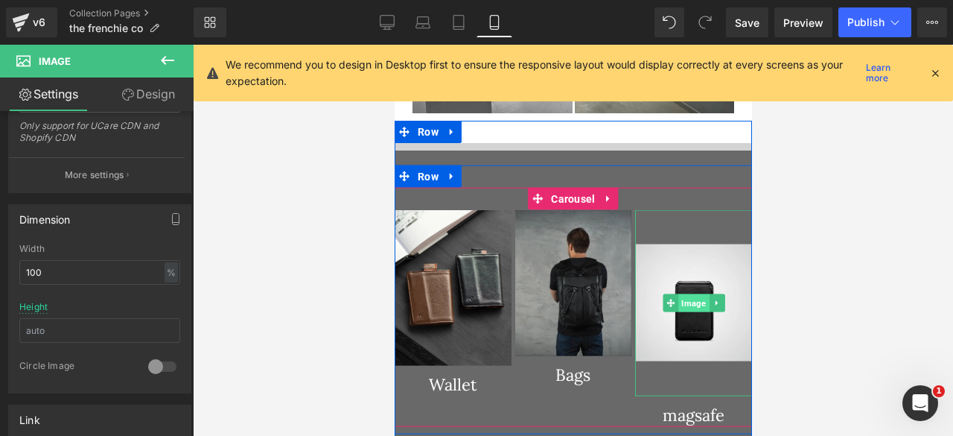
click at [688, 293] on span "Image" at bounding box center [693, 302] width 31 height 18
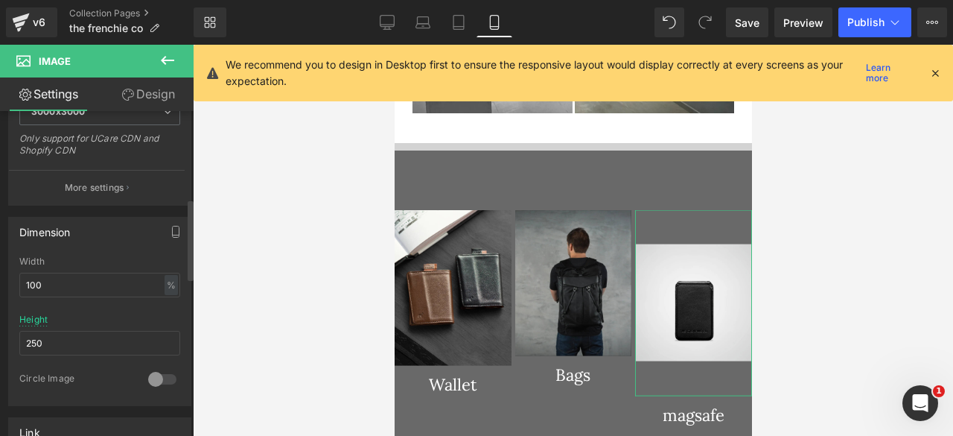
scroll to position [350, 0]
click at [52, 329] on input "250" at bounding box center [99, 339] width 161 height 25
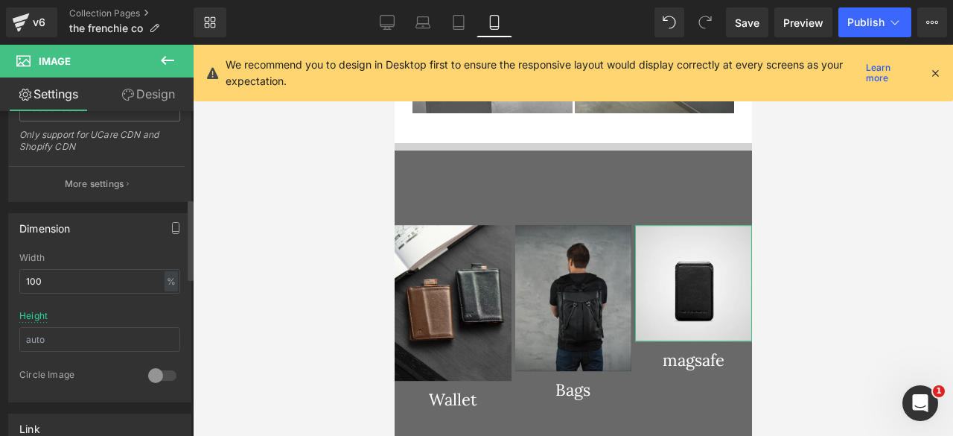
click at [131, 232] on div "Dimension" at bounding box center [100, 228] width 182 height 28
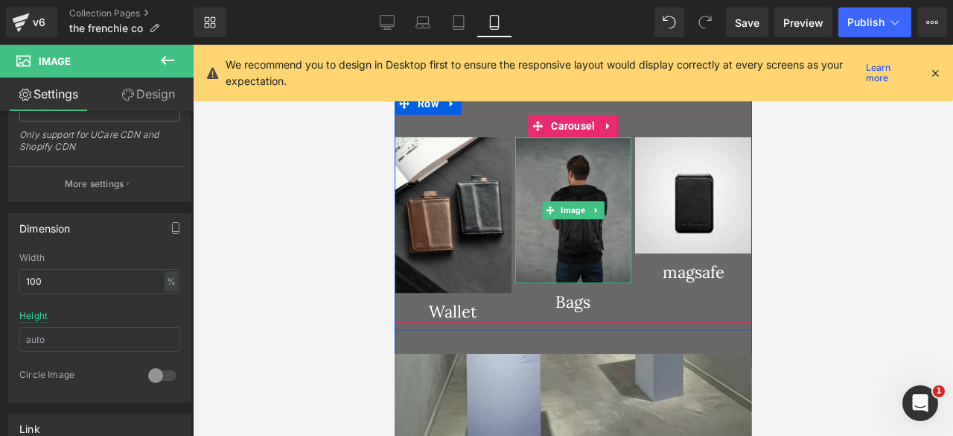
scroll to position [1913, 0]
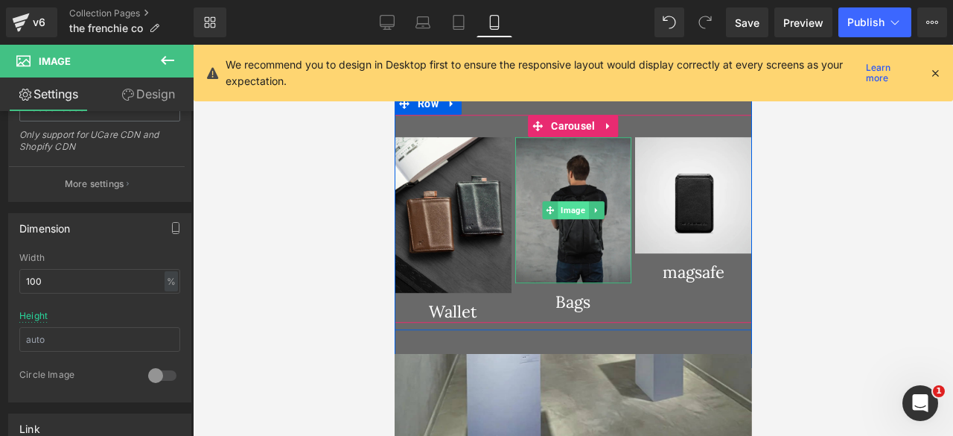
click at [565, 201] on span "Image" at bounding box center [572, 210] width 31 height 18
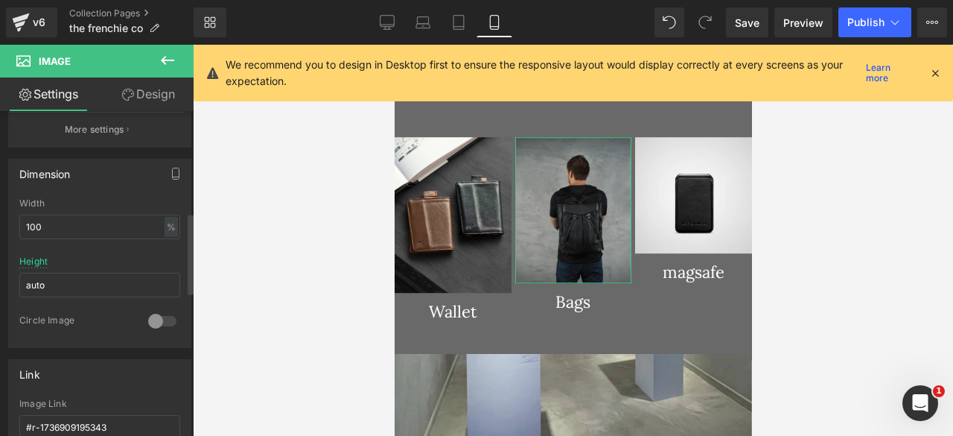
scroll to position [408, 0]
click at [60, 285] on input "auto" at bounding box center [99, 282] width 161 height 25
type input "400"
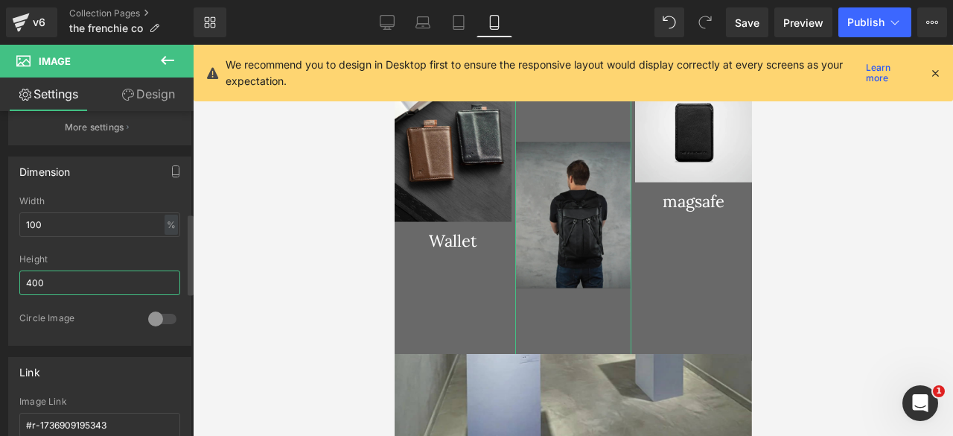
click at [60, 285] on input "400" at bounding box center [99, 282] width 161 height 25
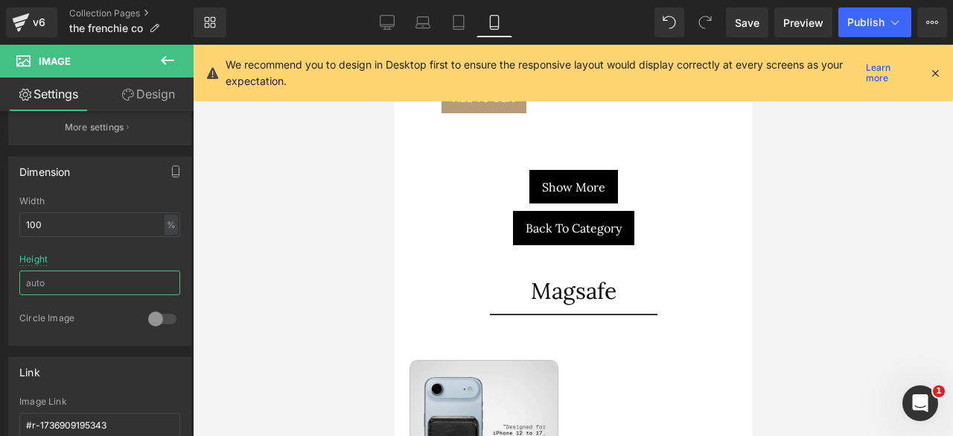
scroll to position [3925, 0]
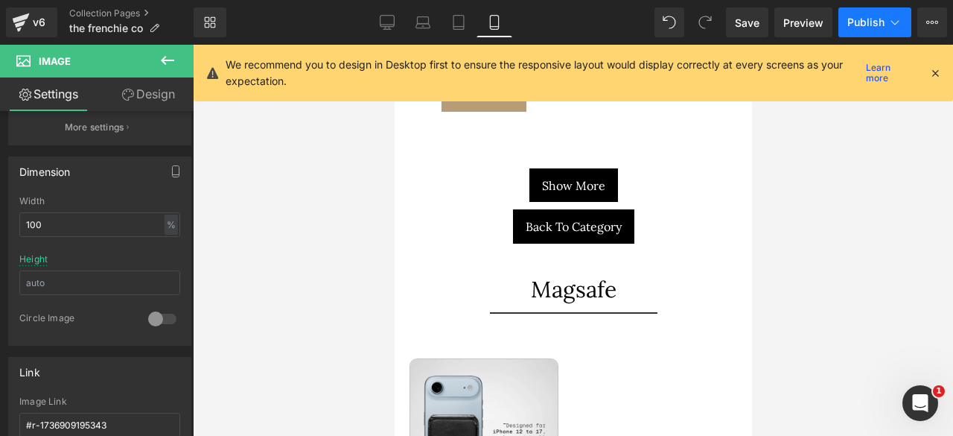
click at [857, 27] on span "Publish" at bounding box center [866, 22] width 37 height 12
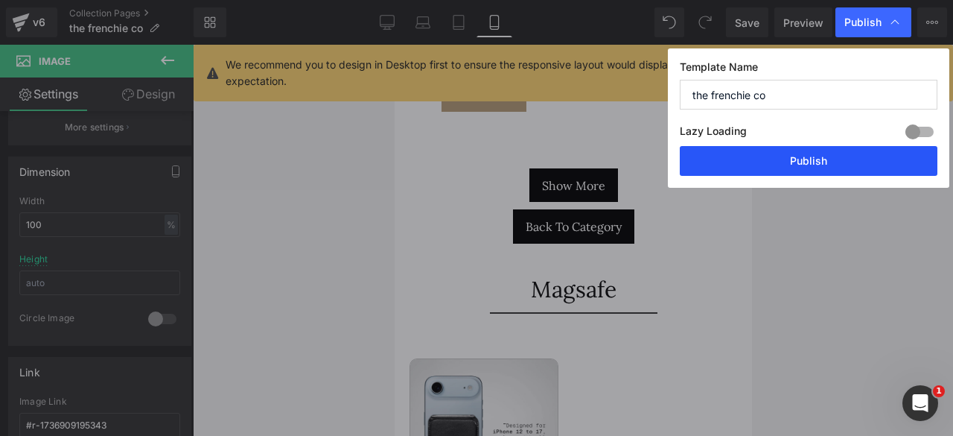
click at [798, 164] on button "Publish" at bounding box center [809, 161] width 258 height 30
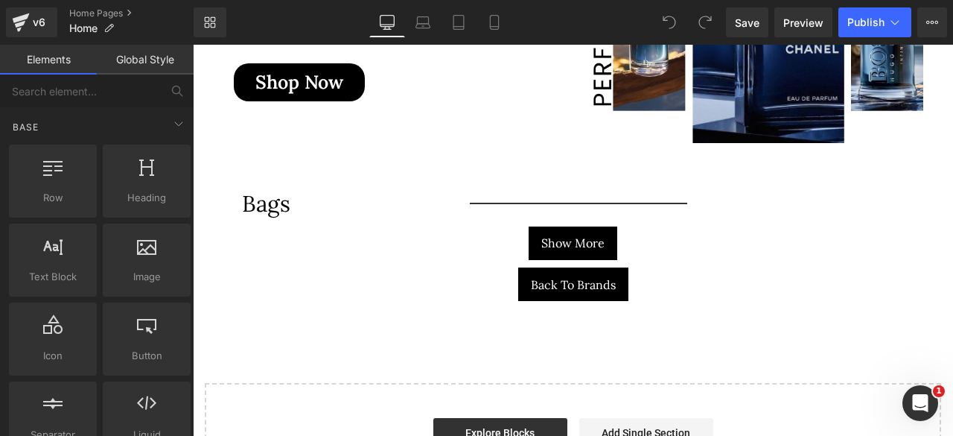
scroll to position [7790, 0]
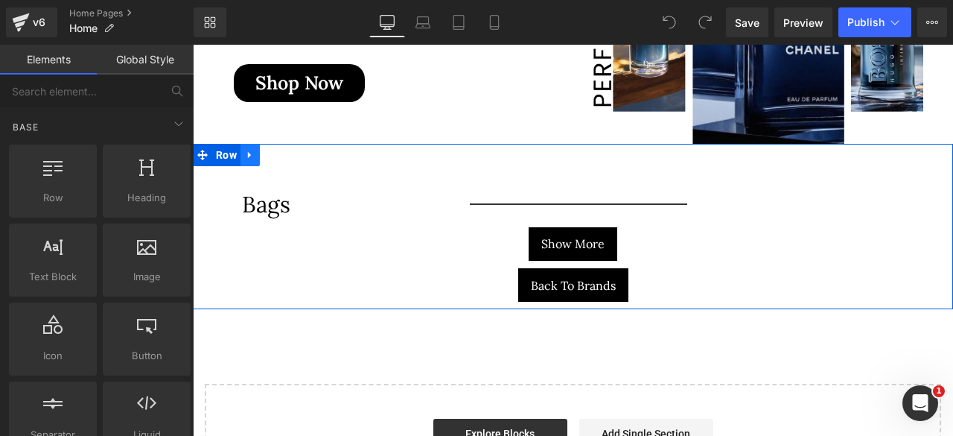
click at [251, 149] on icon at bounding box center [250, 154] width 10 height 11
click at [289, 150] on icon at bounding box center [289, 155] width 10 height 10
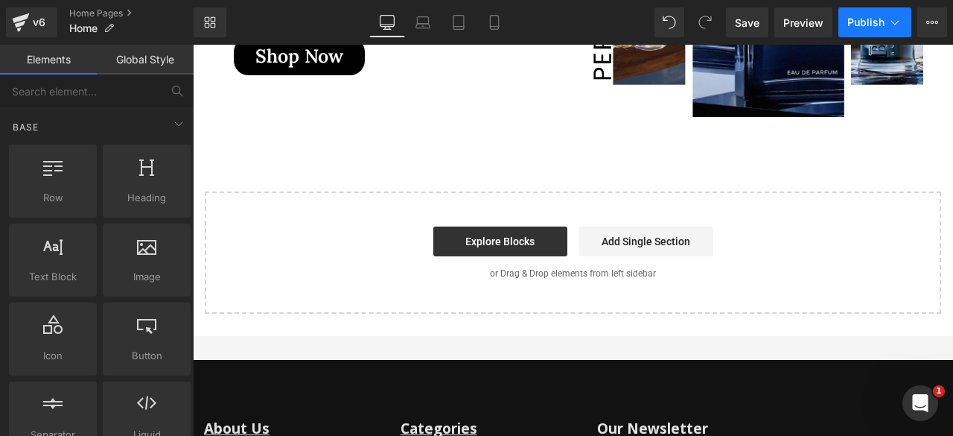
scroll to position [7763, 0]
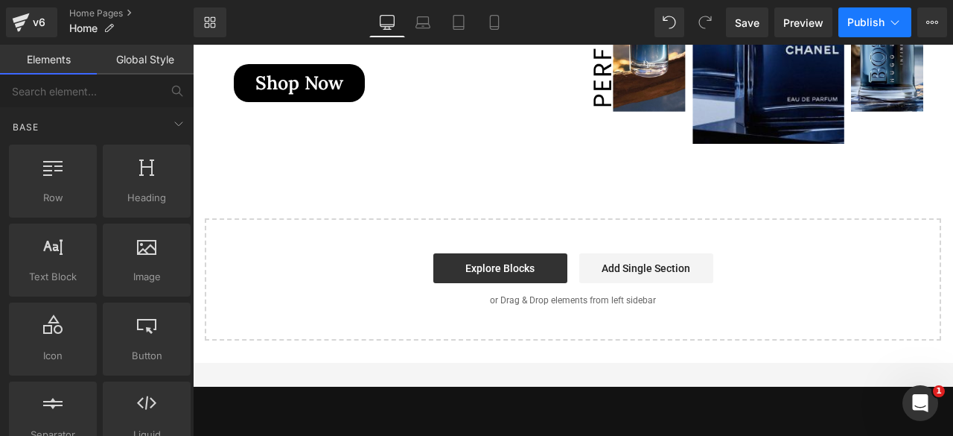
click at [863, 17] on span "Publish" at bounding box center [866, 22] width 37 height 12
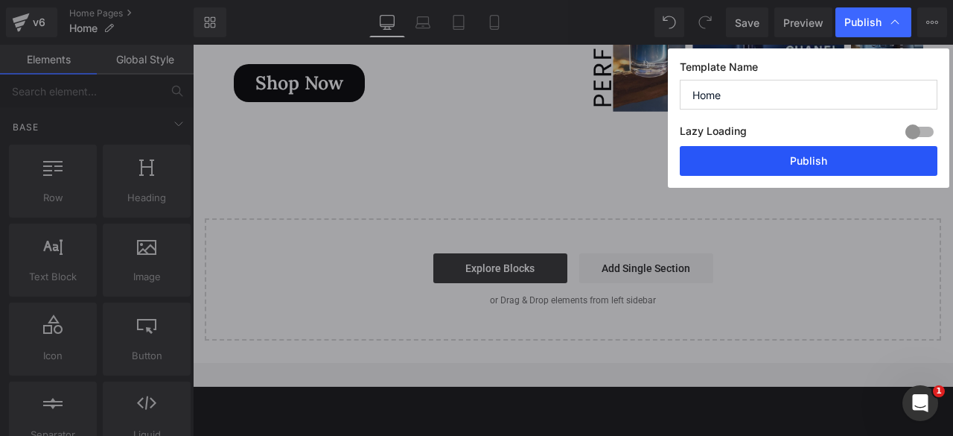
click at [762, 159] on button "Publish" at bounding box center [809, 161] width 258 height 30
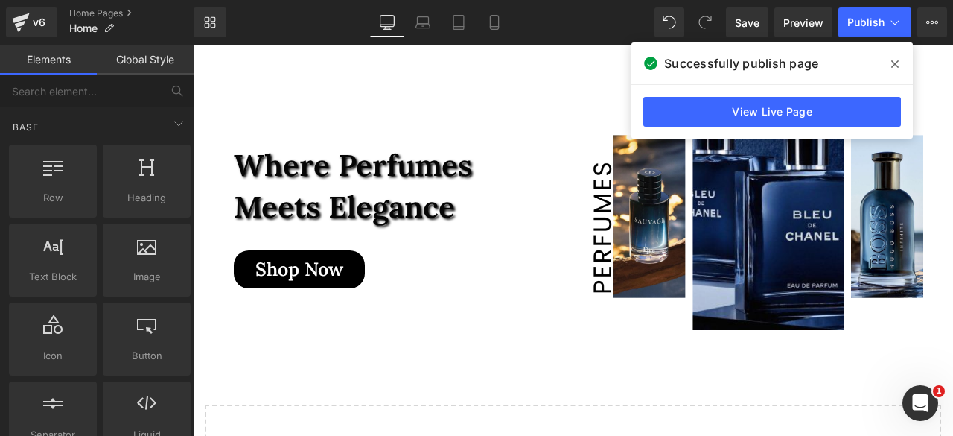
scroll to position [7584, 0]
